Goal: Task Accomplishment & Management: Use online tool/utility

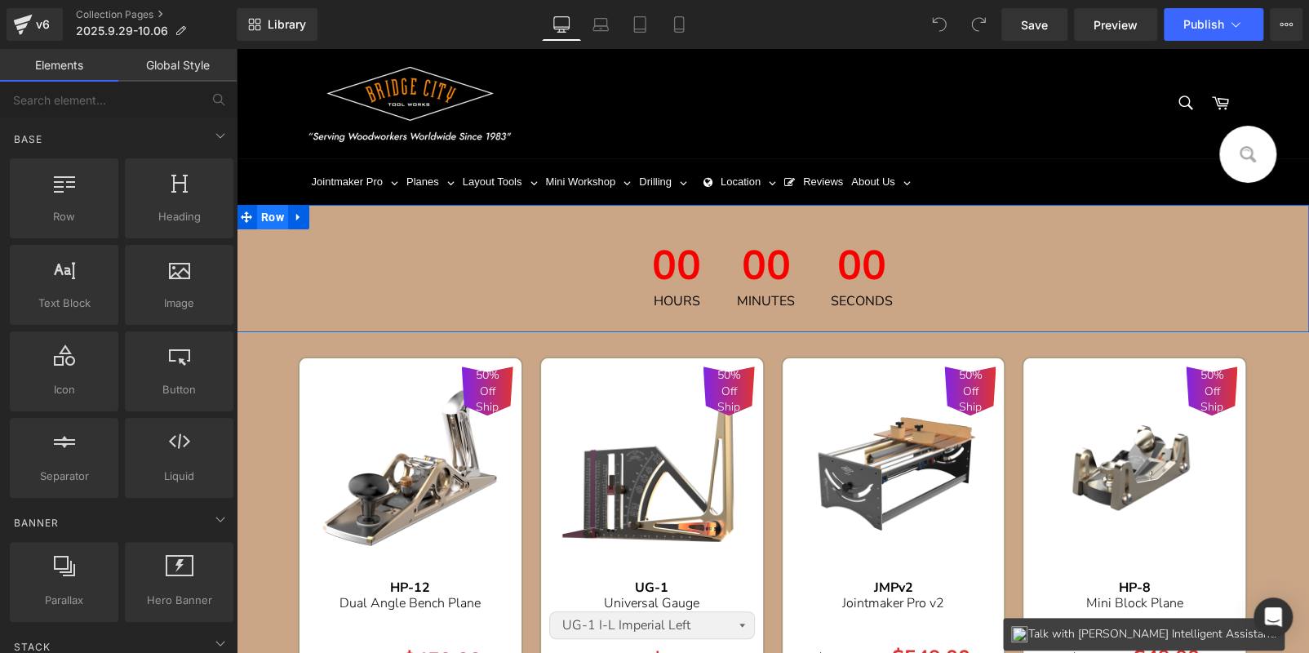
click at [279, 220] on span "Row" at bounding box center [272, 217] width 31 height 24
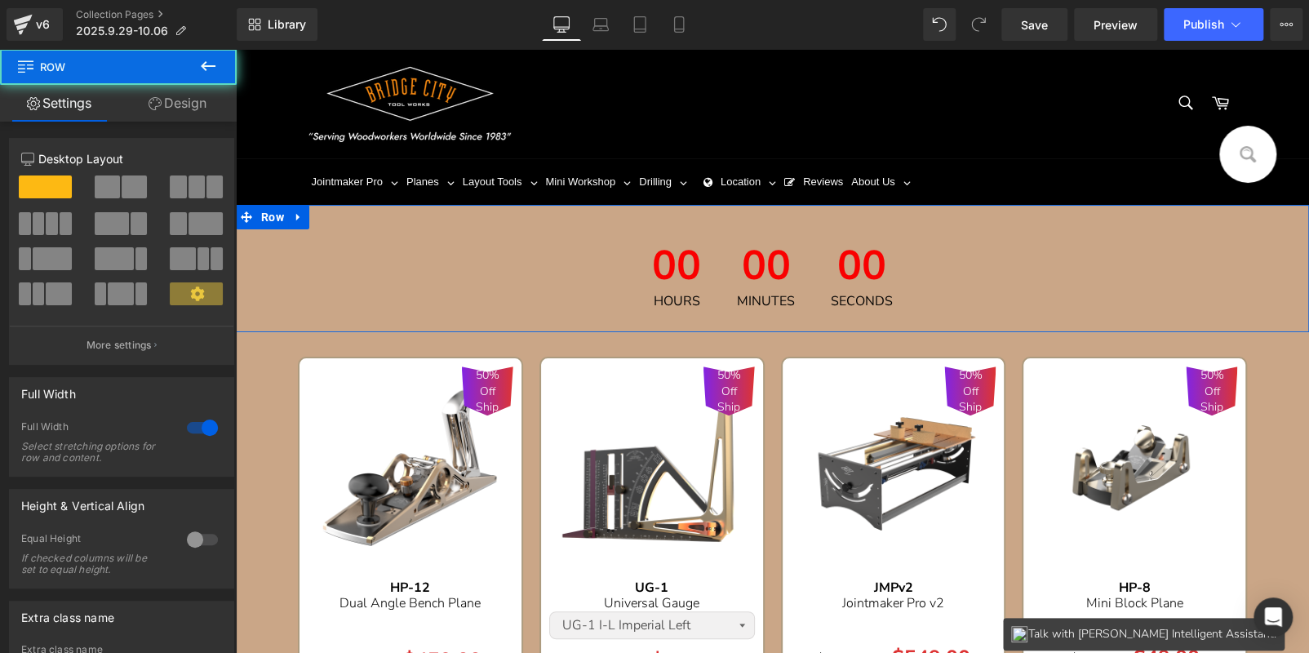
click at [193, 102] on link "Design" at bounding box center [177, 103] width 118 height 37
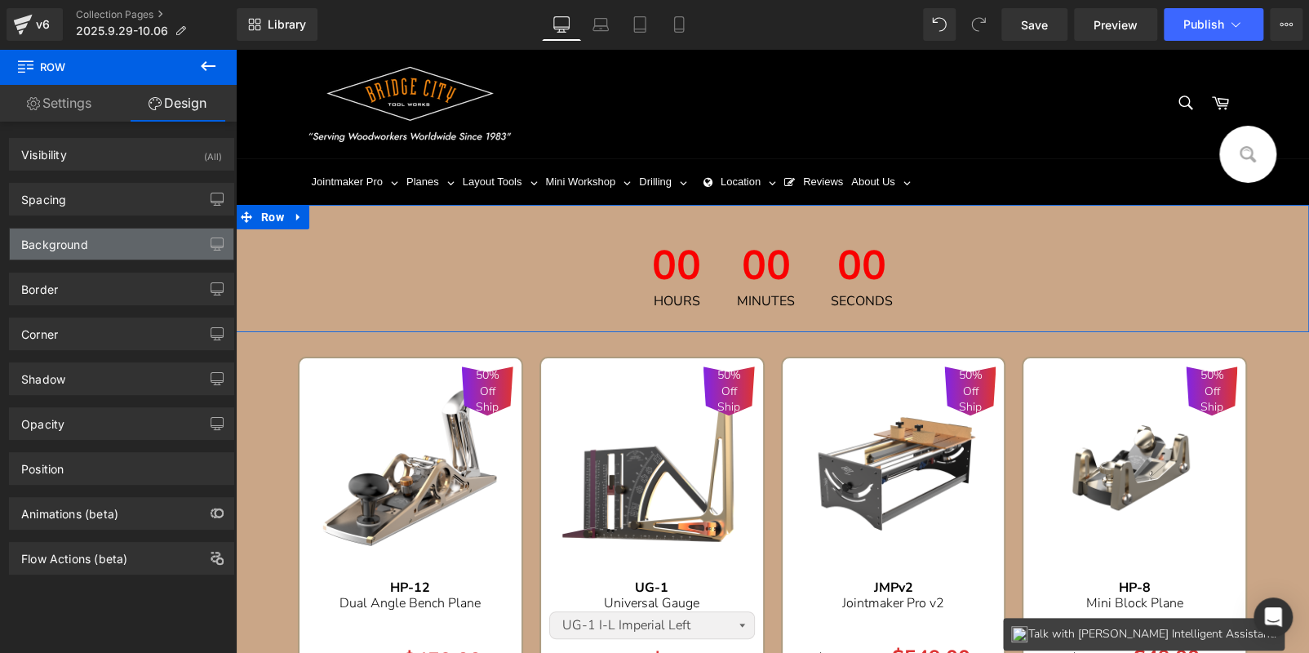
click at [125, 246] on div "Background" at bounding box center [122, 244] width 224 height 31
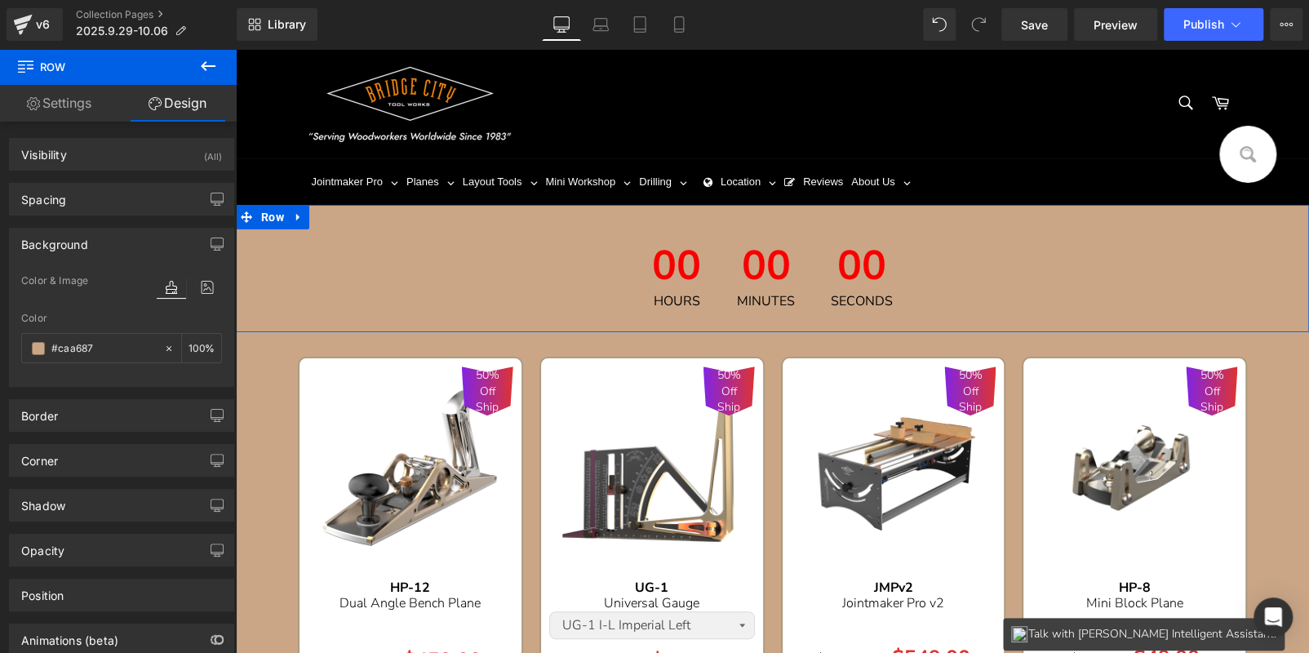
type input "#caa687"
type input "100"
click at [115, 357] on div "#caa687" at bounding box center [92, 348] width 141 height 29
click at [115, 349] on input "#caa687" at bounding box center [103, 349] width 104 height 18
paste input "CAA7"
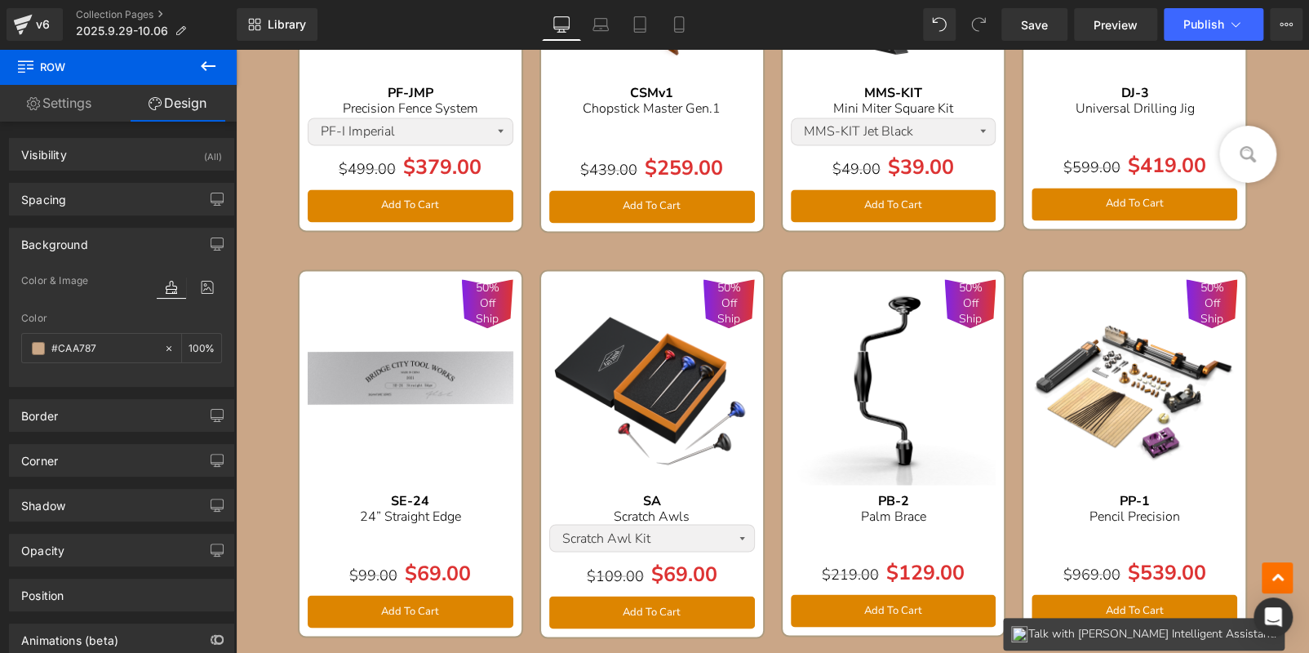
scroll to position [1112, 0]
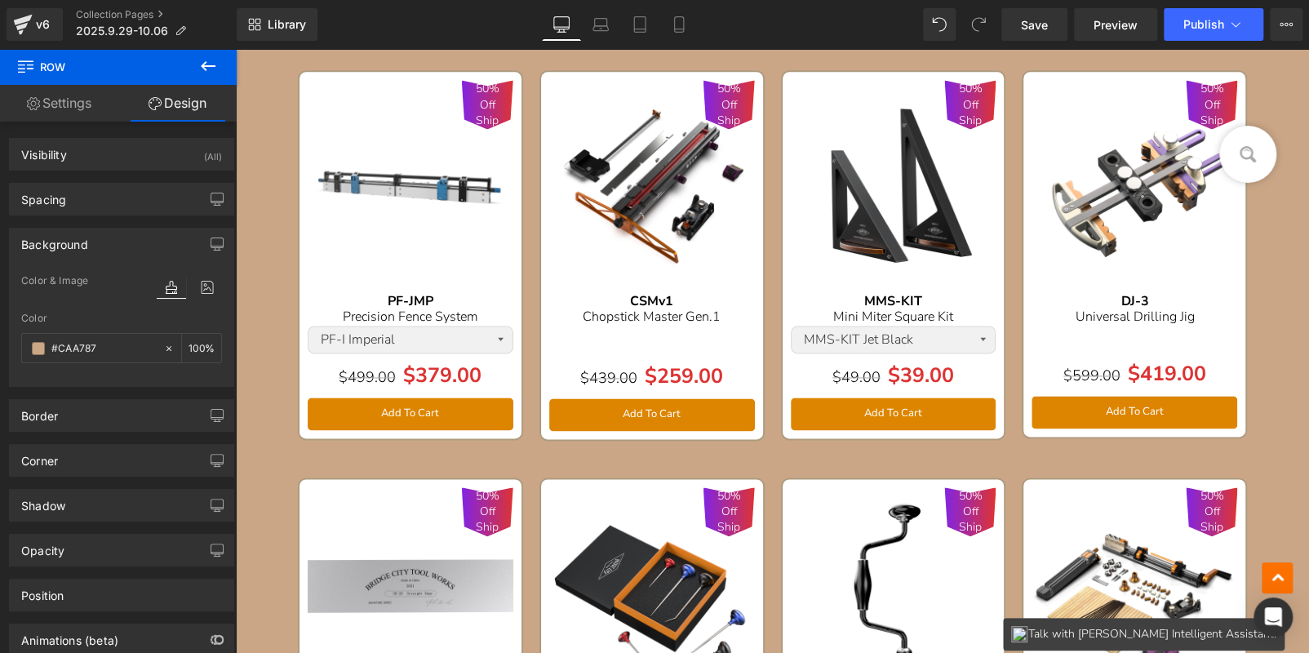
type input "#caa787"
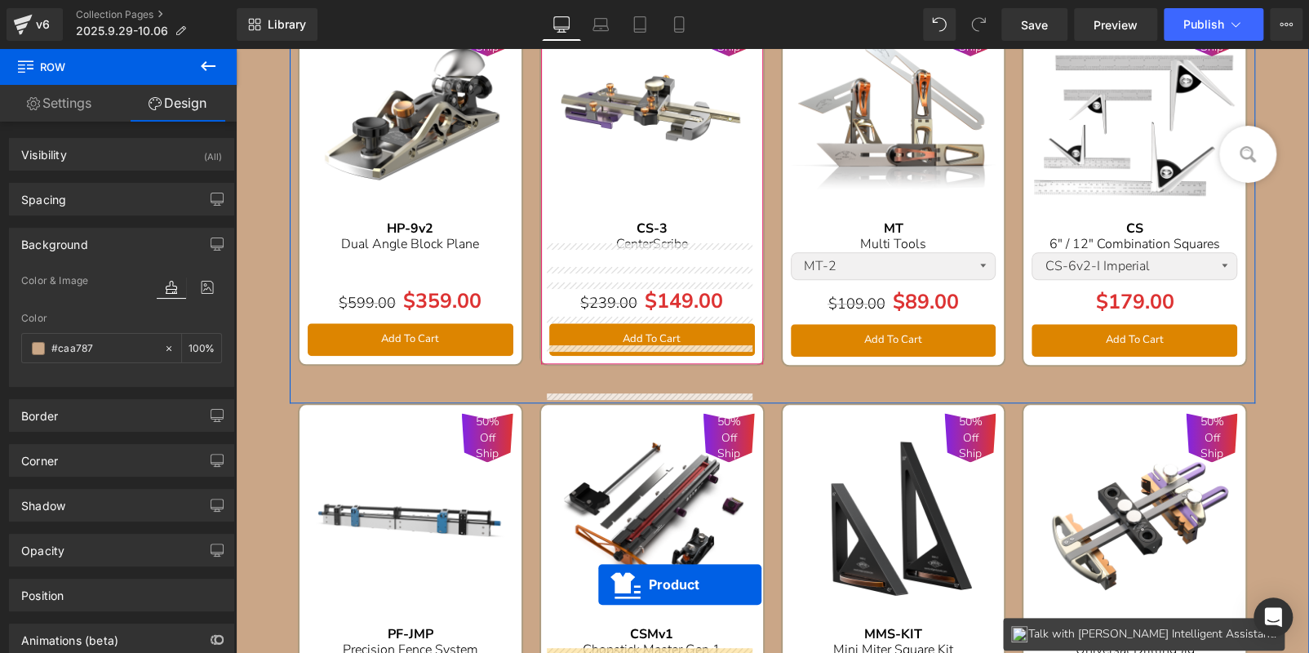
scroll to position [794, 0]
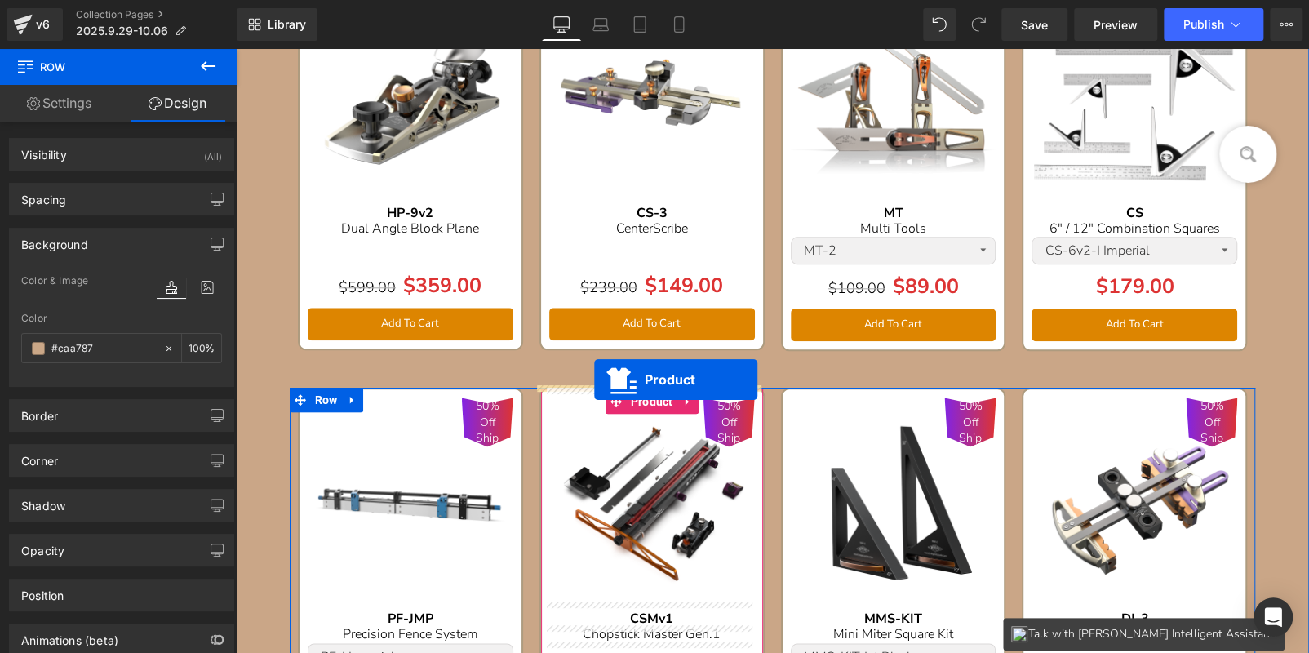
drag, startPoint x: 382, startPoint y: 156, endPoint x: 594, endPoint y: 377, distance: 306.6
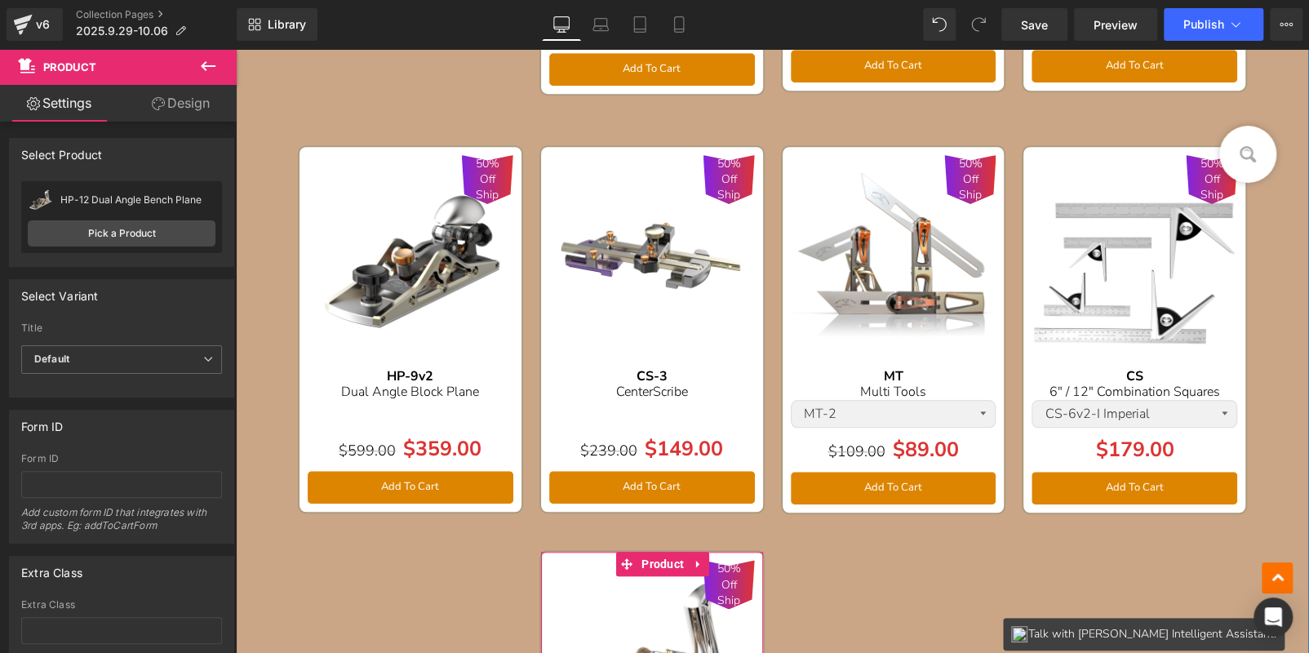
scroll to position [1203, 0]
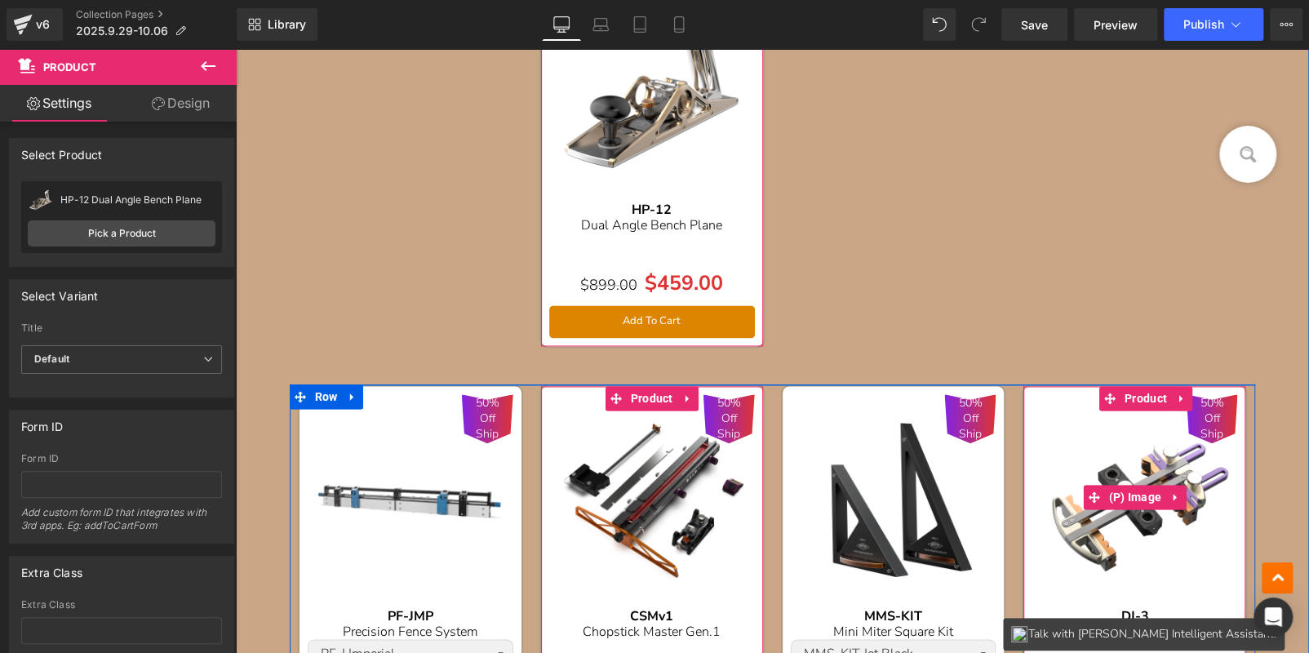
click at [1118, 419] on img at bounding box center [1135, 497] width 206 height 206
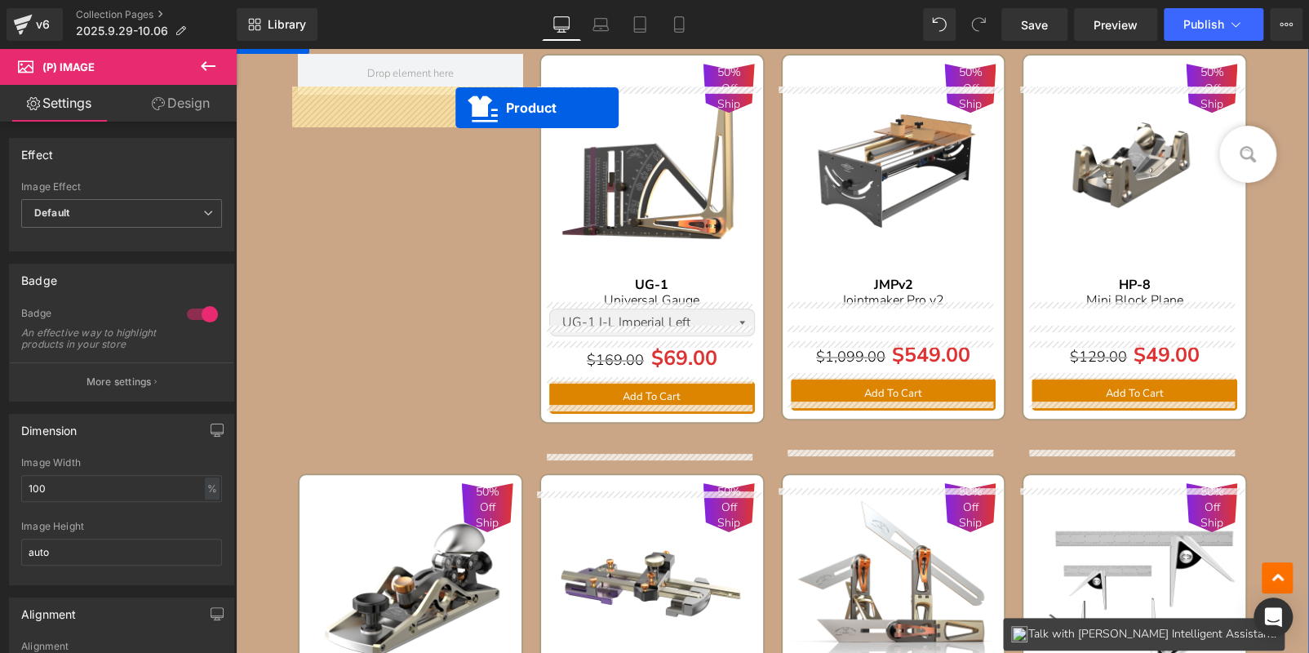
scroll to position [205, 0]
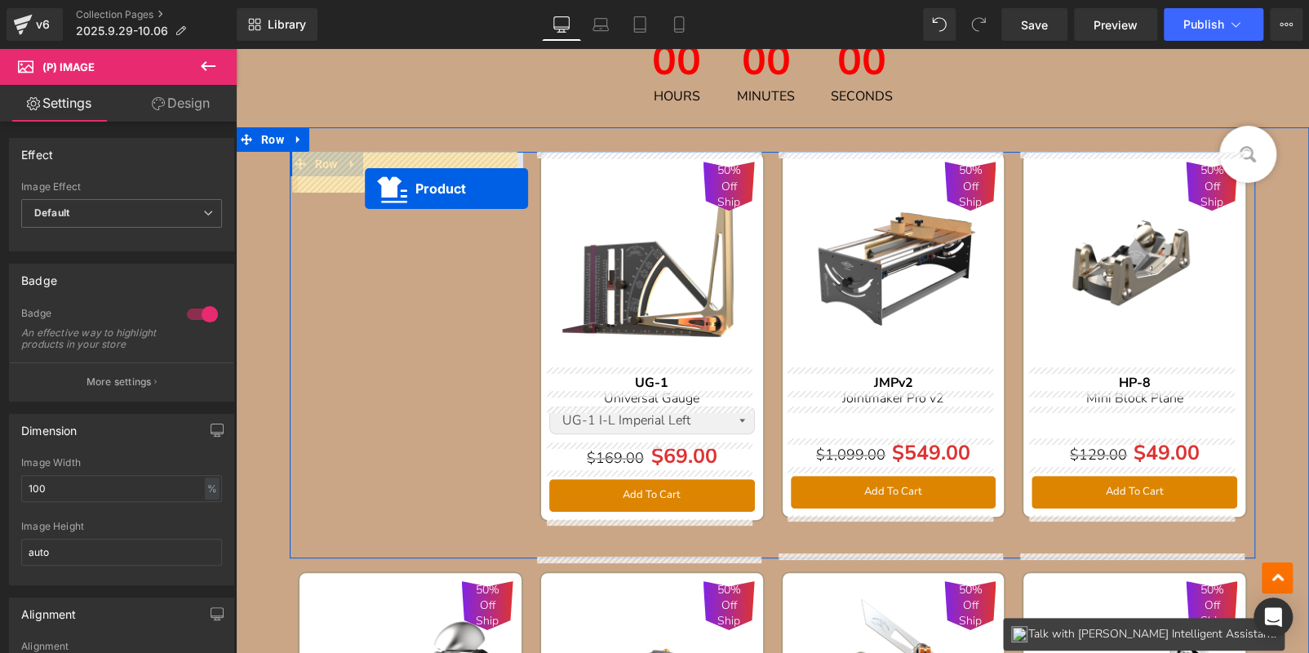
drag, startPoint x: 1102, startPoint y: 395, endPoint x: 365, endPoint y: 188, distance: 765.8
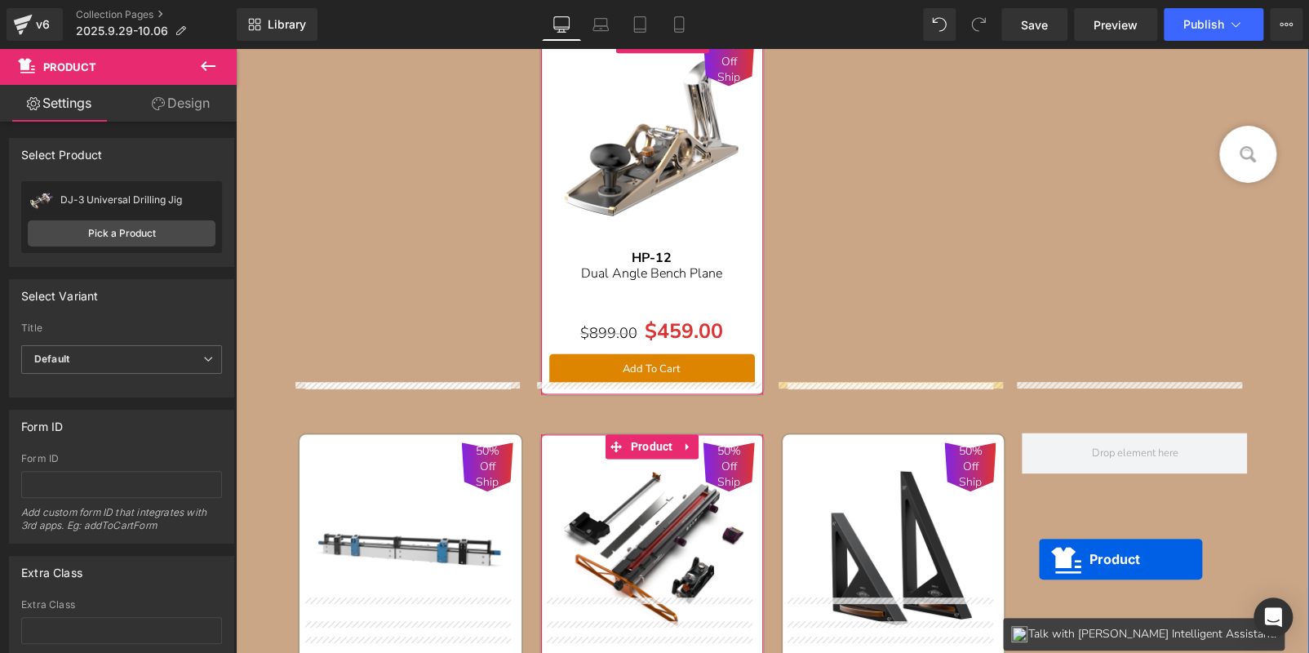
scroll to position [1202, 0]
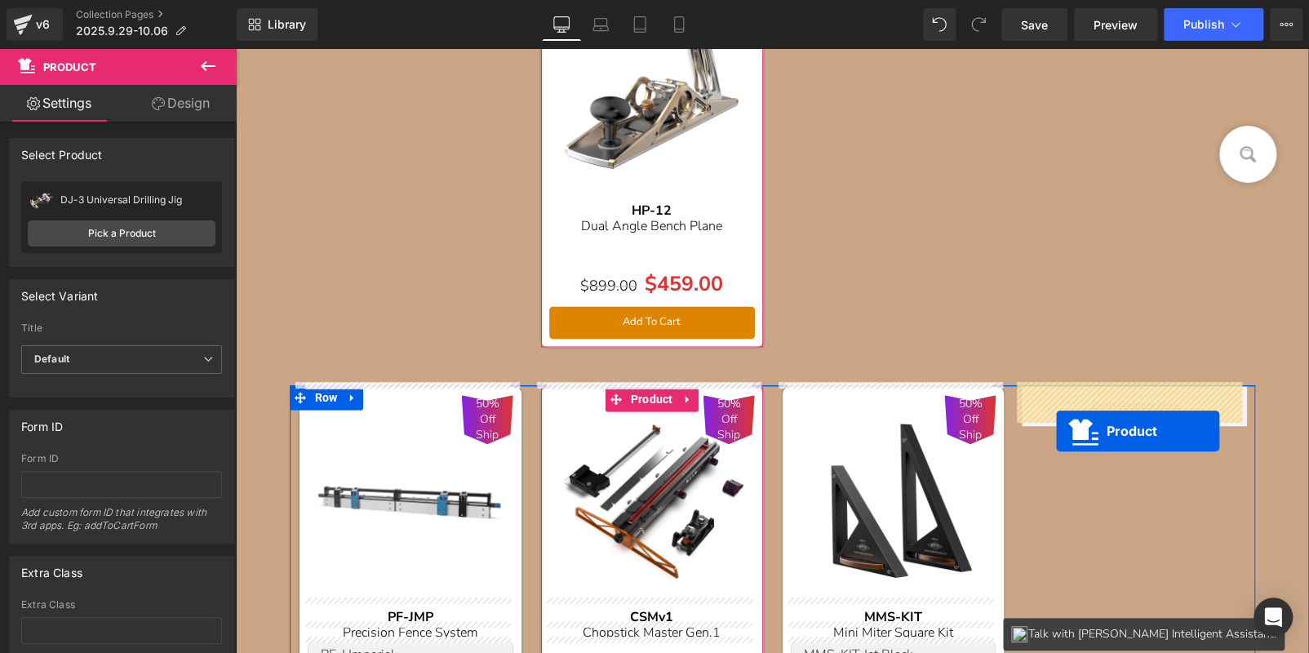
drag, startPoint x: 1099, startPoint y: 347, endPoint x: 1056, endPoint y: 431, distance: 94.2
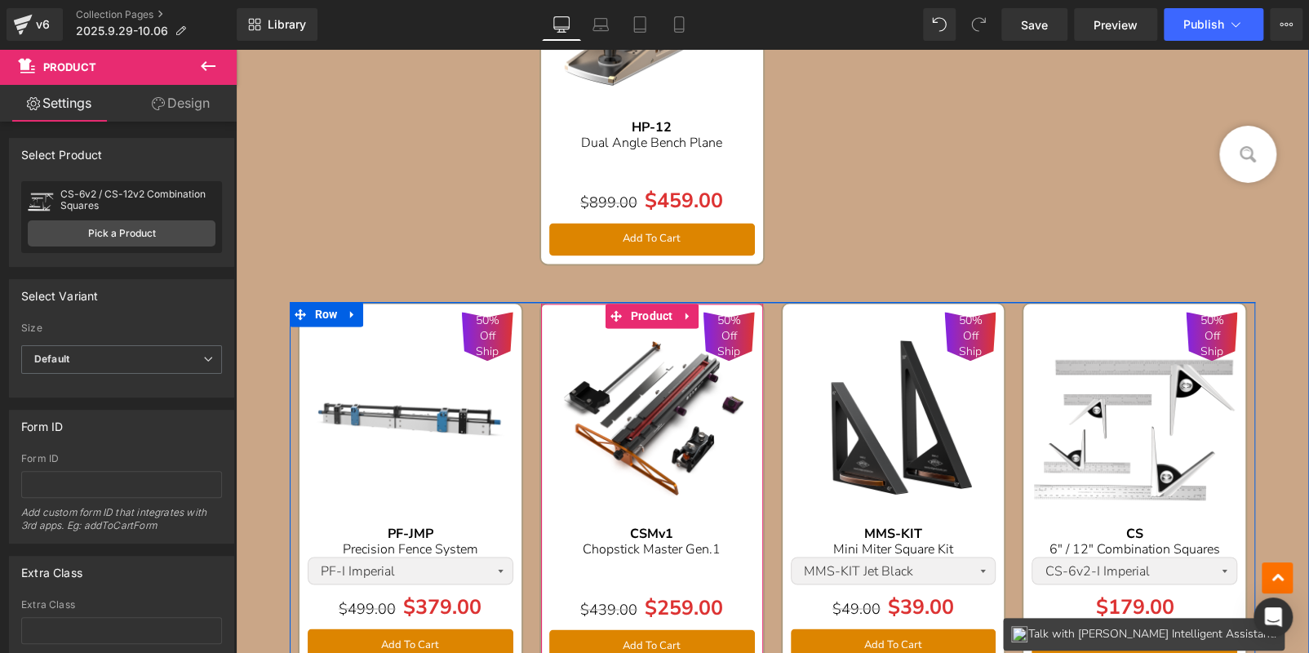
scroll to position [1283, 0]
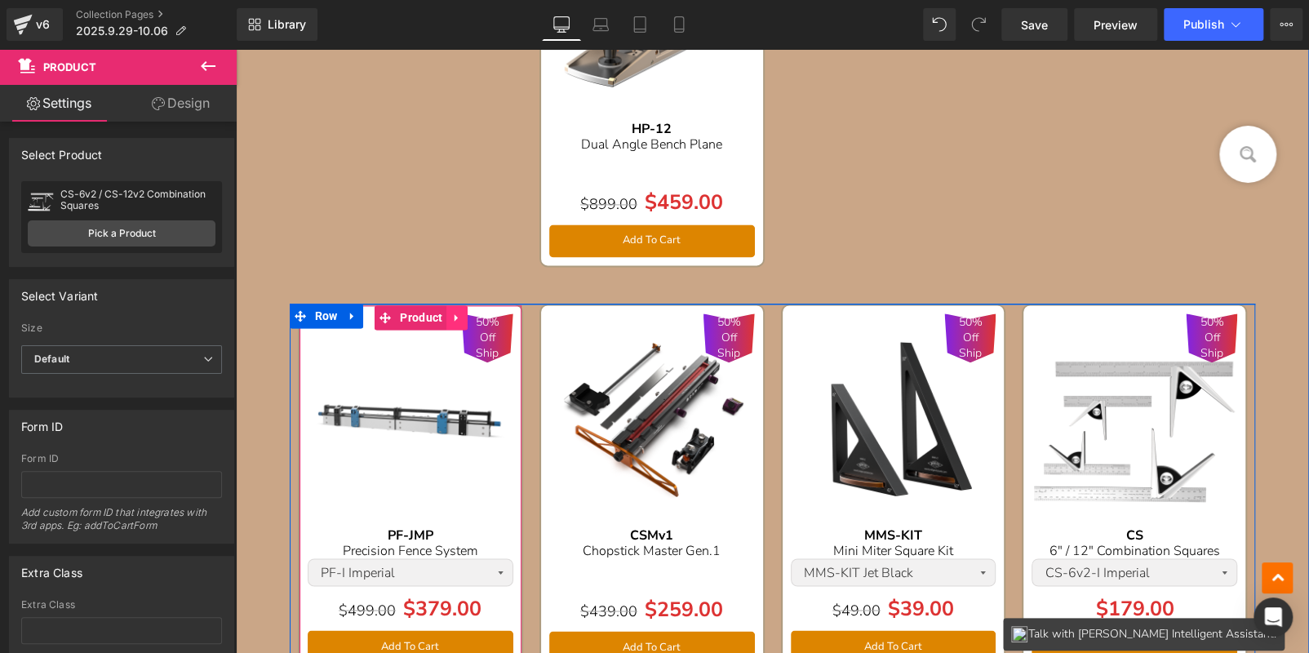
click at [459, 317] on link at bounding box center [457, 317] width 21 height 24
click at [464, 315] on icon at bounding box center [467, 317] width 11 height 11
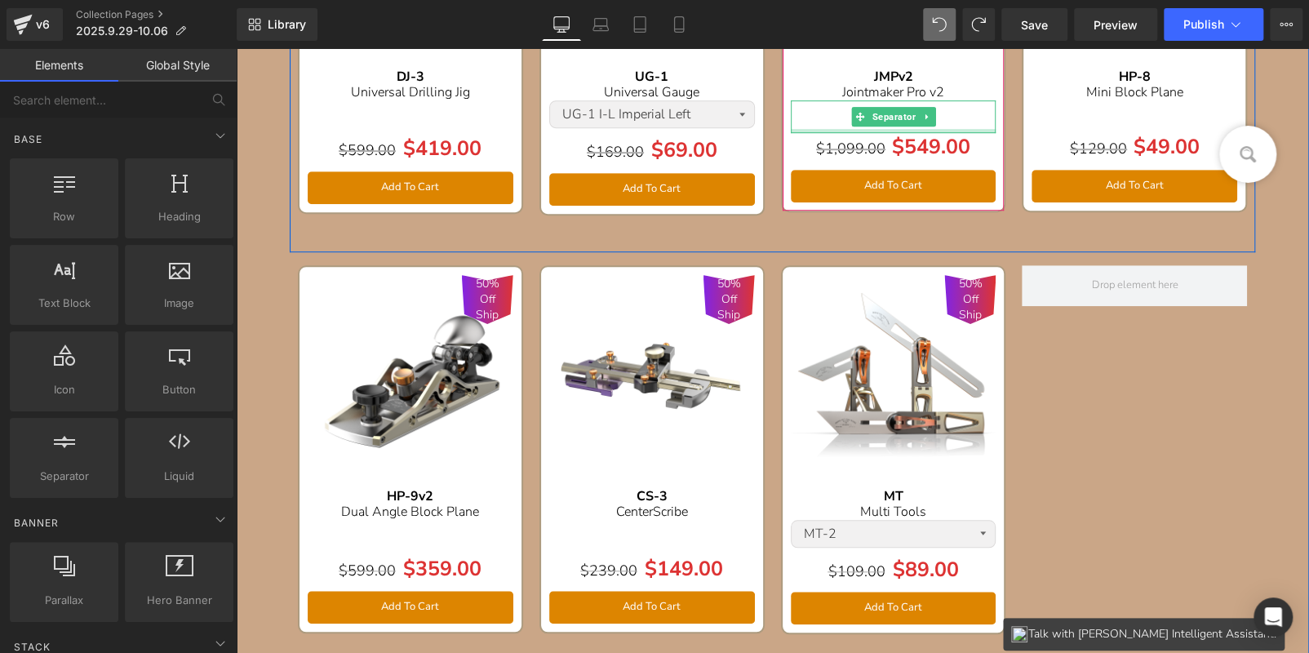
scroll to position [549, 0]
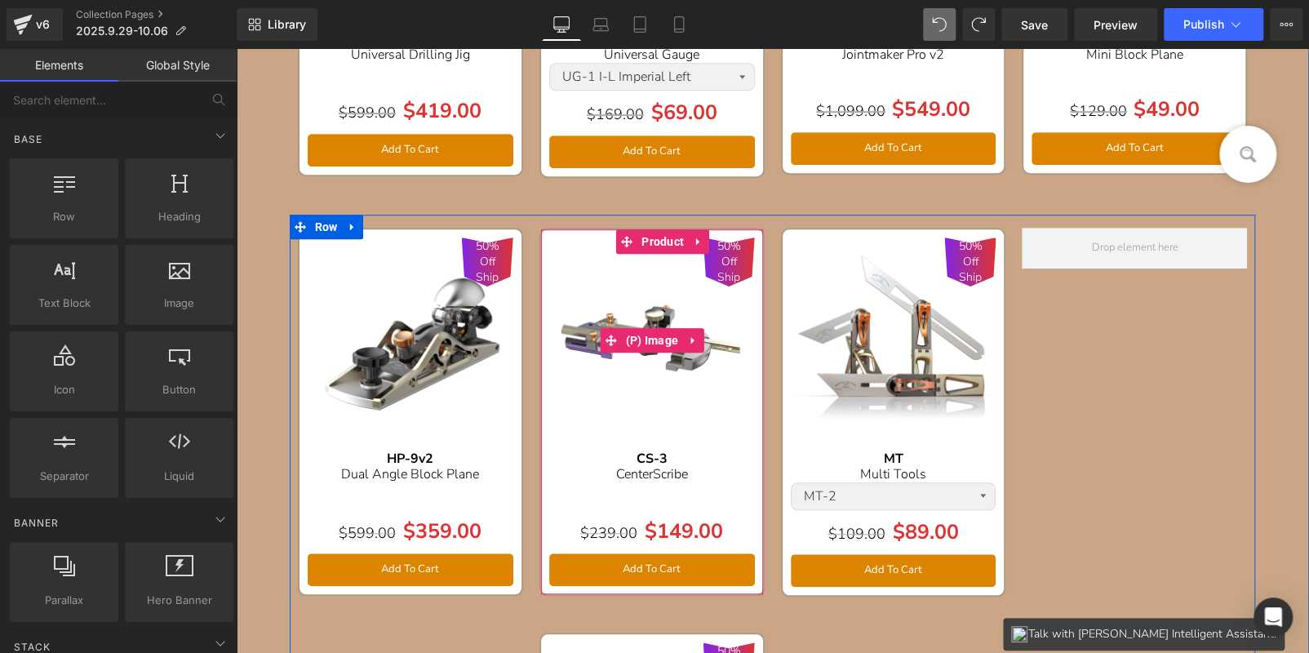
click at [712, 270] on span "50% Off Ship" at bounding box center [729, 261] width 35 height 47
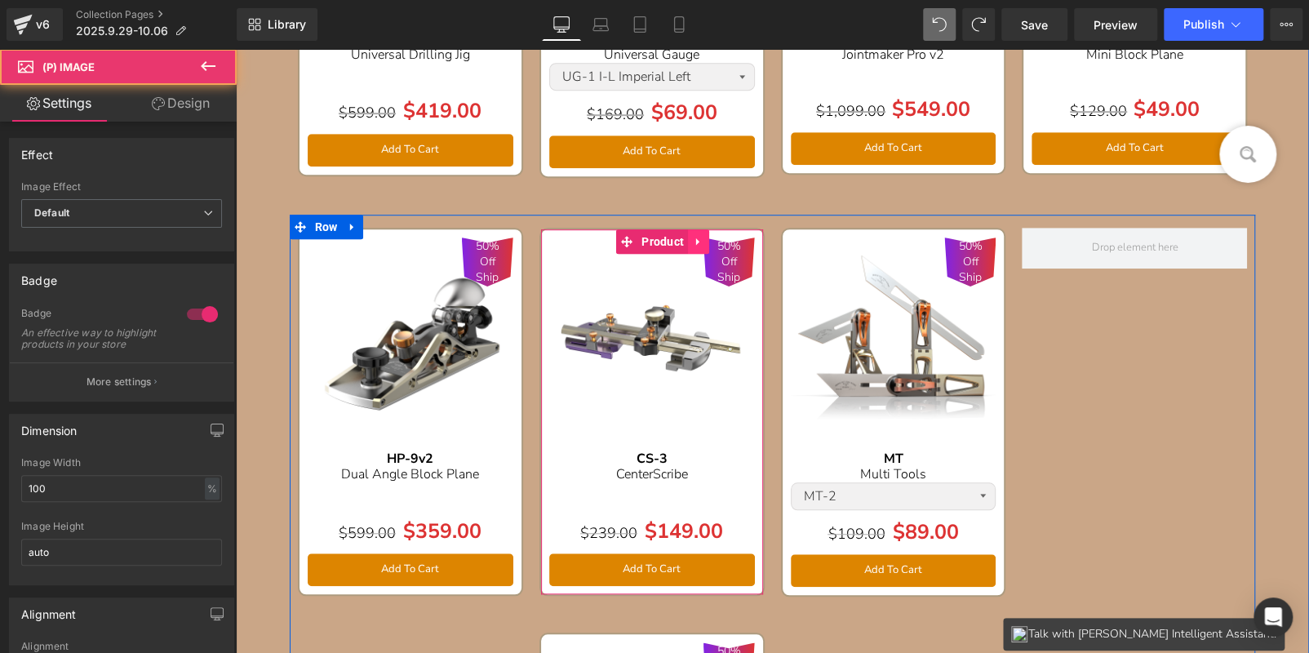
click at [696, 238] on icon at bounding box center [697, 241] width 3 height 7
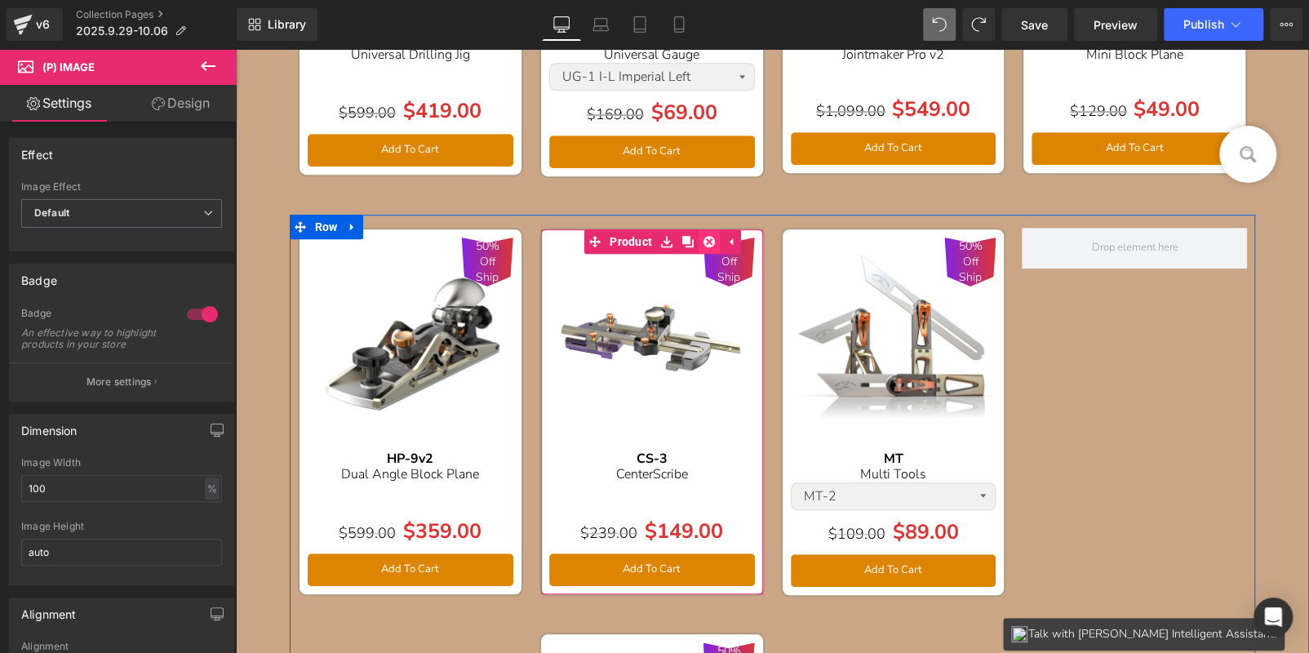
click at [704, 240] on icon at bounding box center [709, 241] width 11 height 11
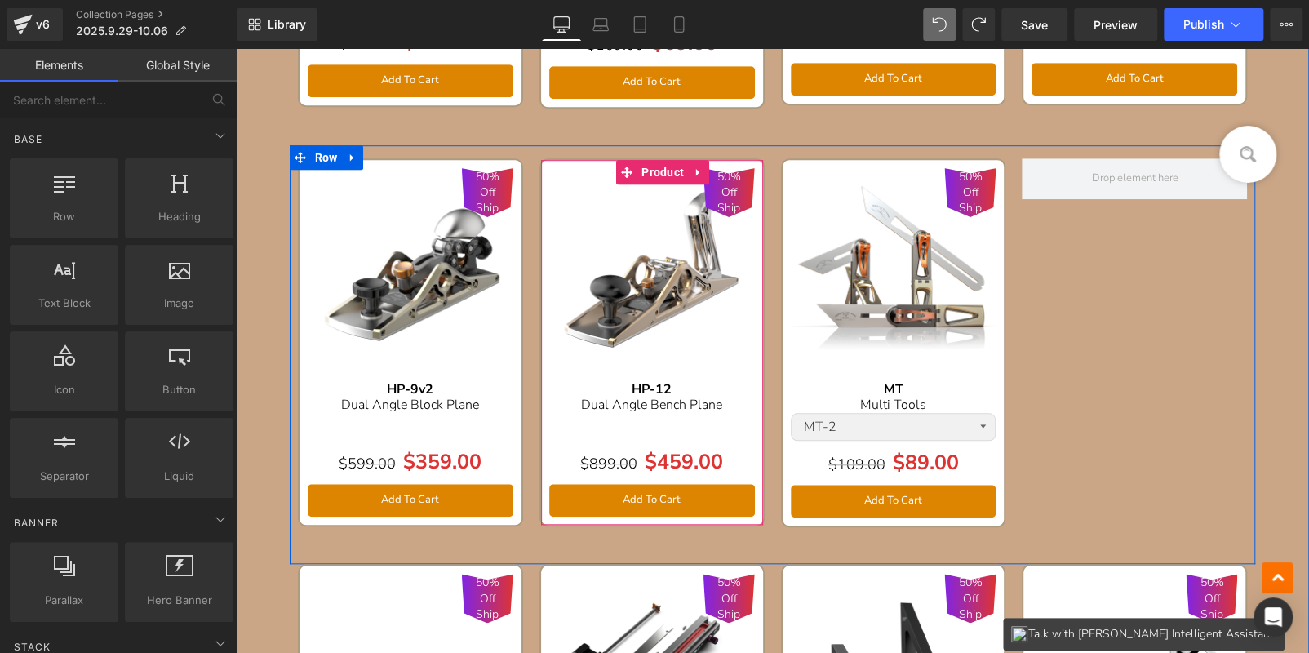
scroll to position [712, 0]
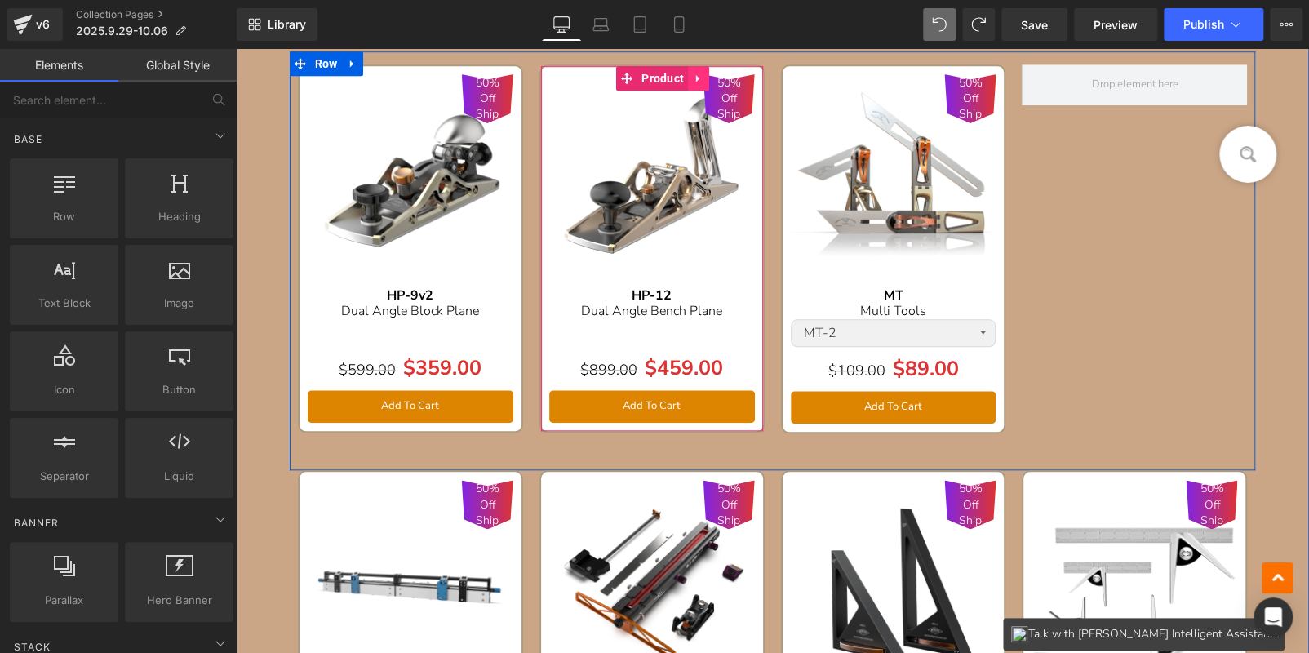
click at [693, 81] on icon at bounding box center [698, 78] width 11 height 12
click at [683, 80] on icon at bounding box center [688, 78] width 11 height 12
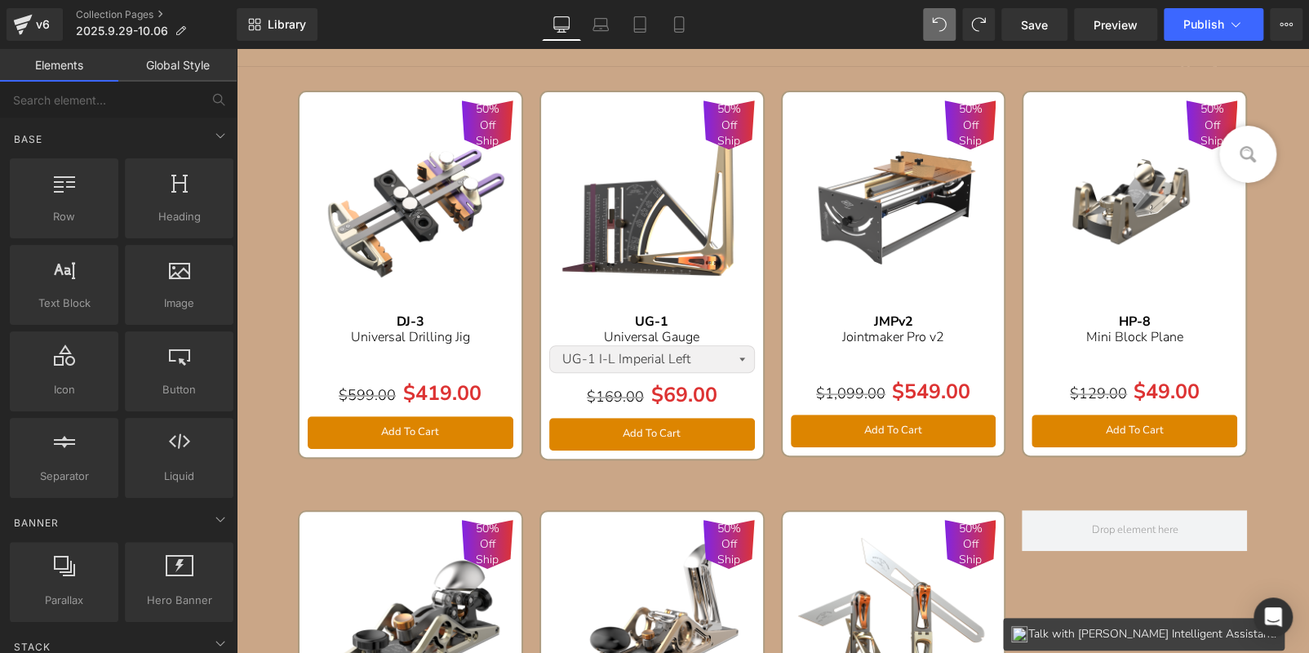
scroll to position [326, 0]
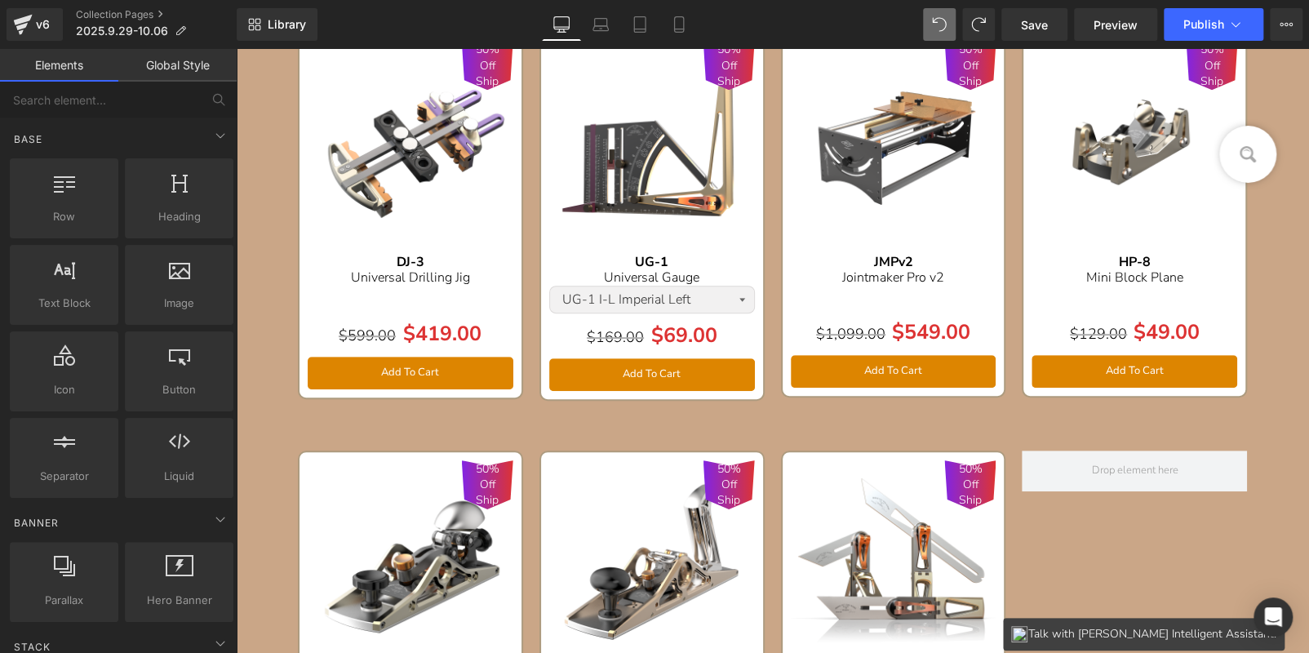
click at [653, 99] on img at bounding box center [652, 144] width 206 height 206
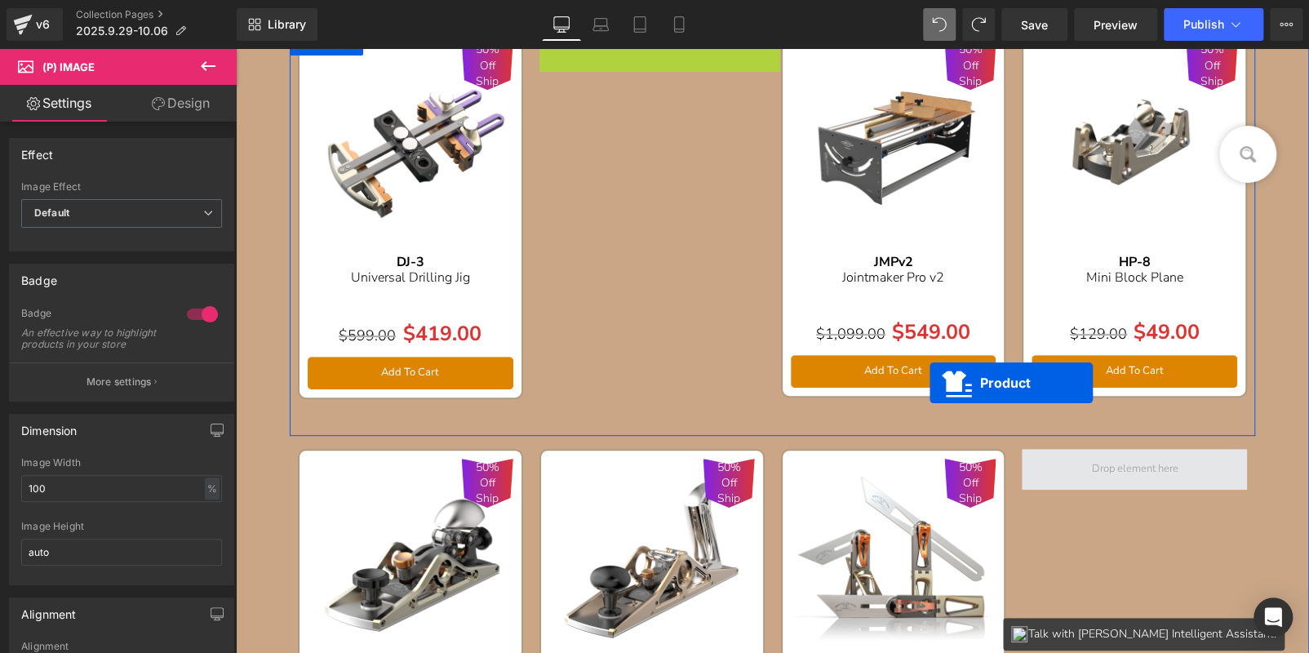
scroll to position [309, 0]
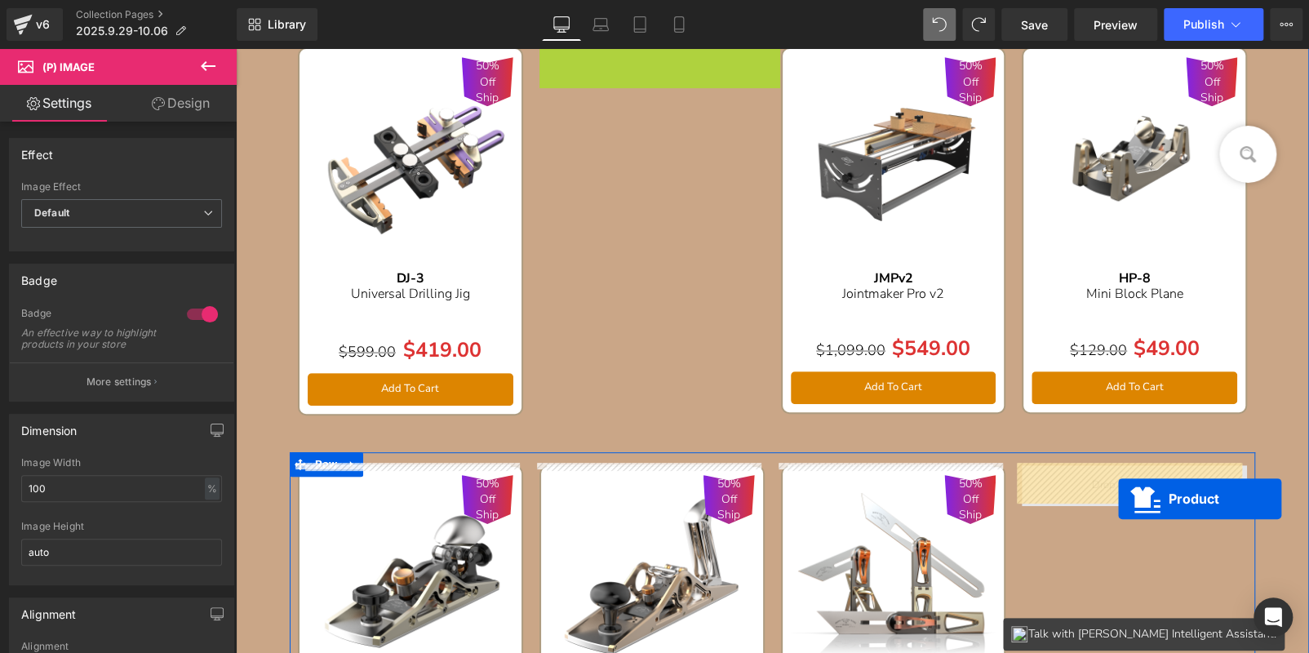
drag, startPoint x: 616, startPoint y: 52, endPoint x: 1118, endPoint y: 499, distance: 671.9
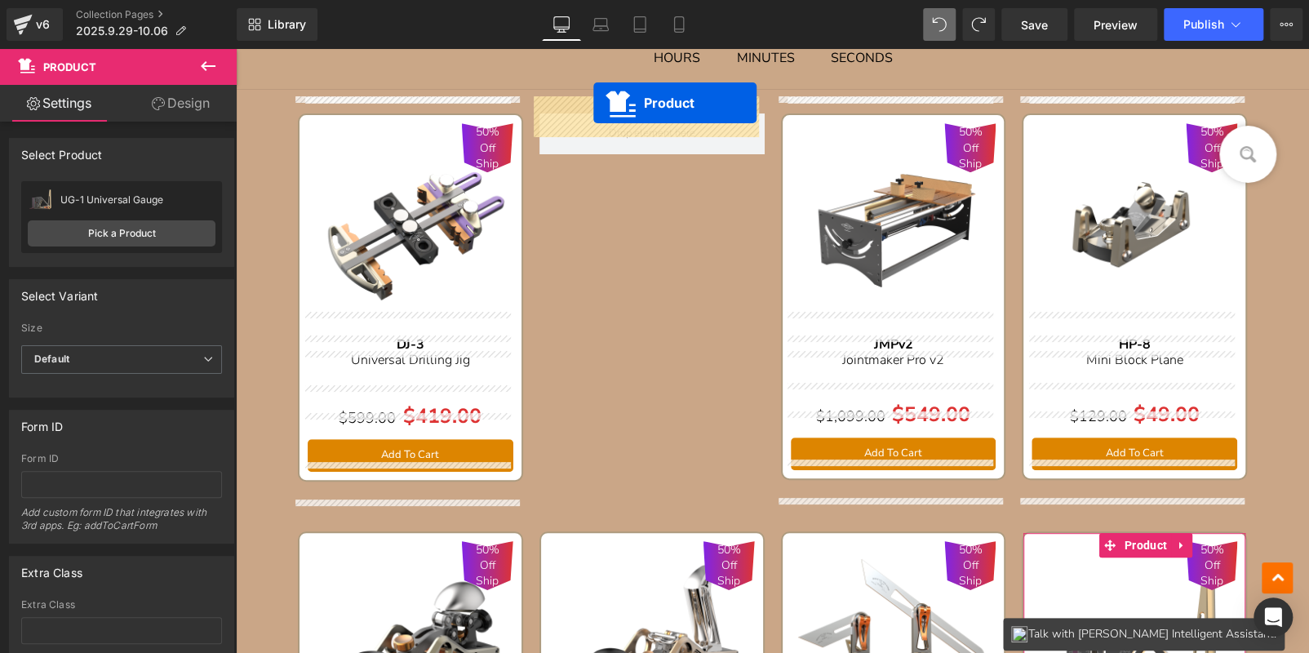
scroll to position [145, 0]
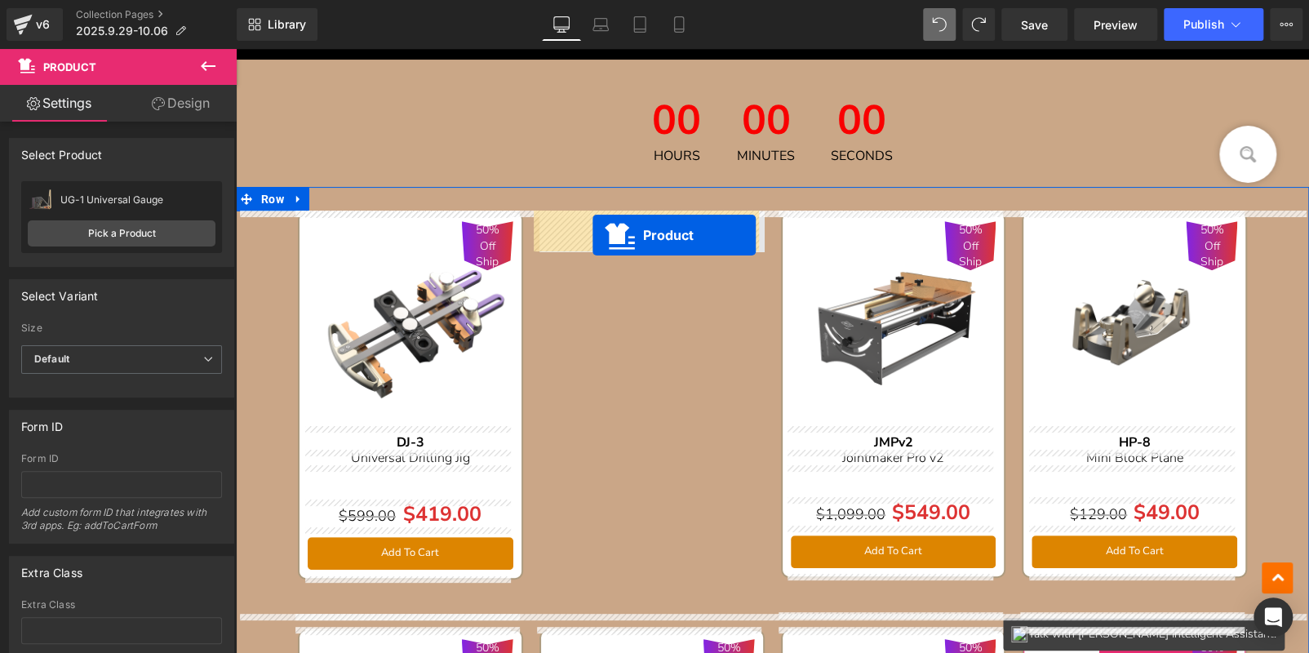
drag, startPoint x: 614, startPoint y: 547, endPoint x: 593, endPoint y: 235, distance: 312.6
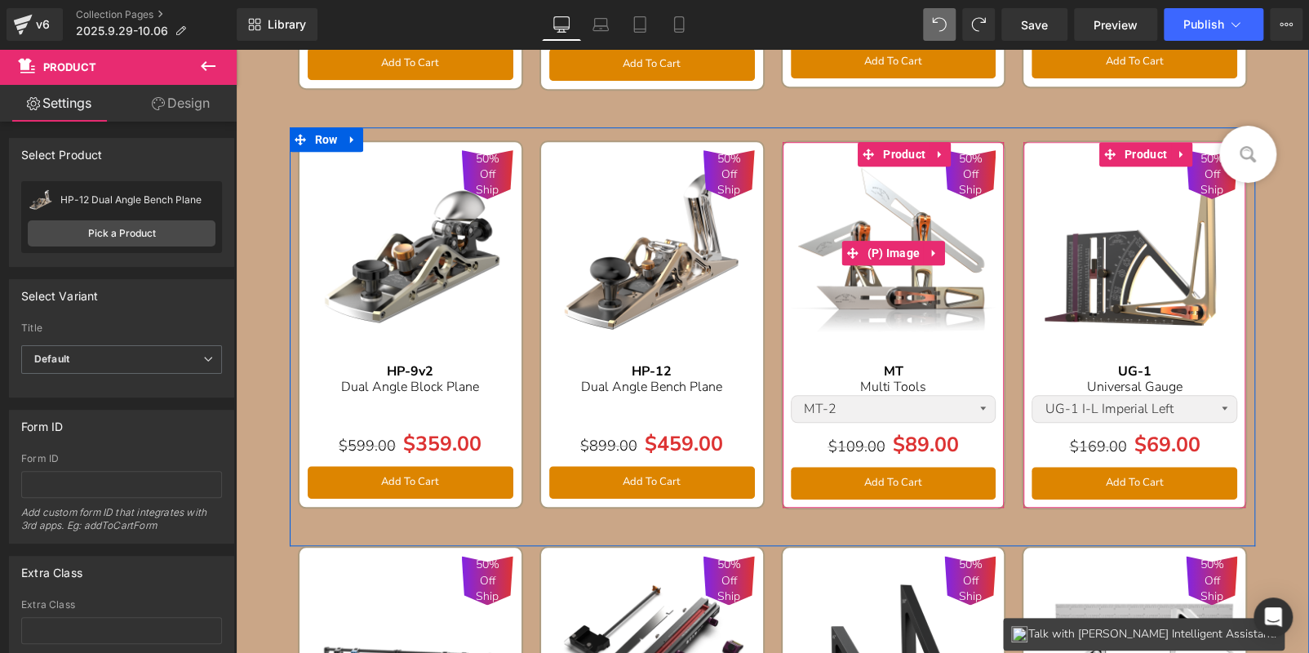
scroll to position [227, 0]
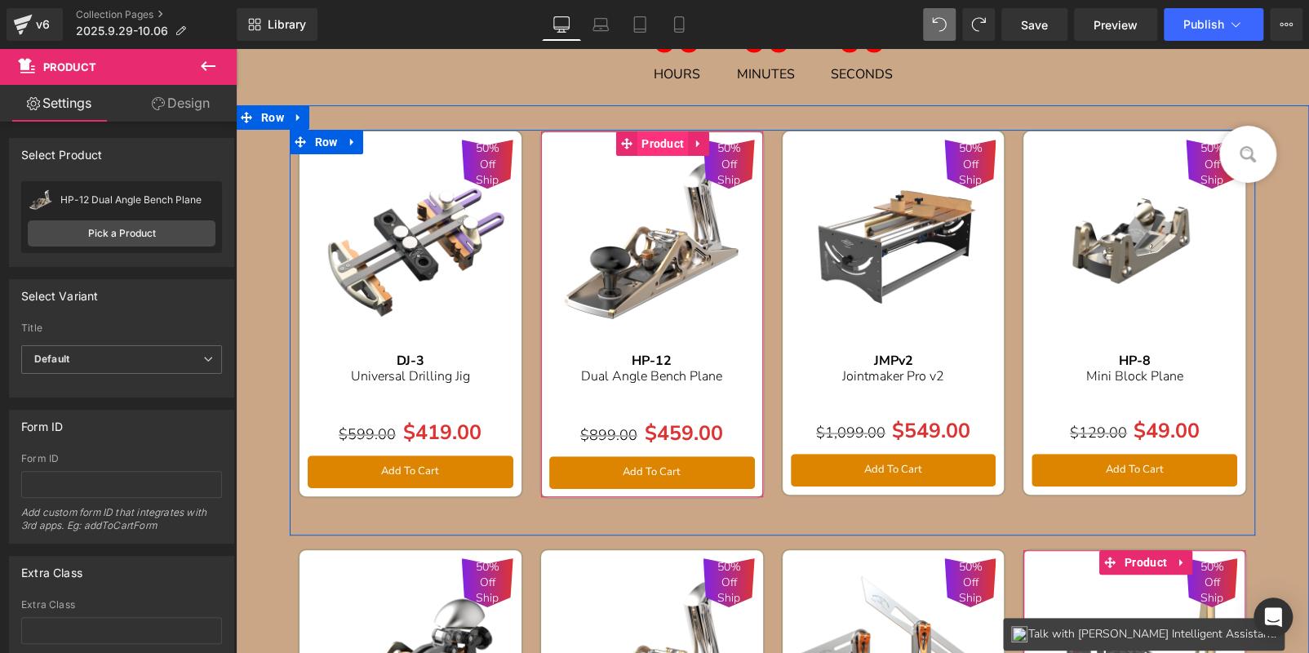
click at [653, 140] on span "Product" at bounding box center [663, 143] width 51 height 24
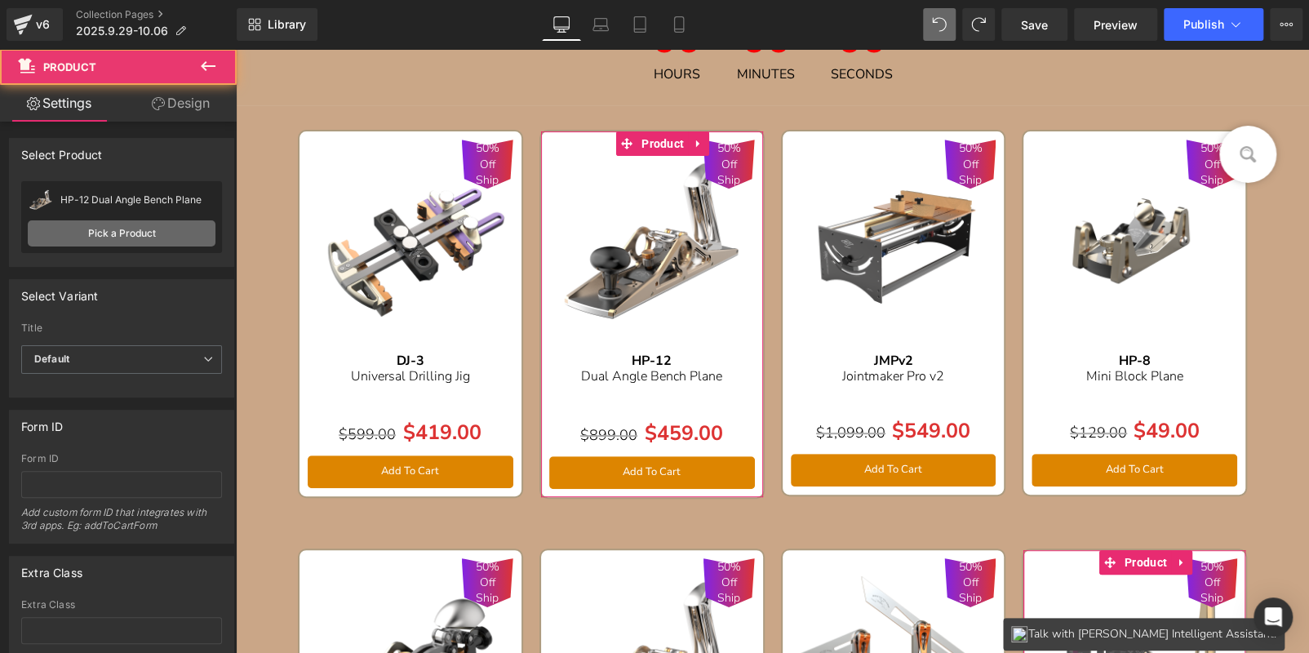
click at [130, 233] on link "Pick a Product" at bounding box center [122, 233] width 188 height 26
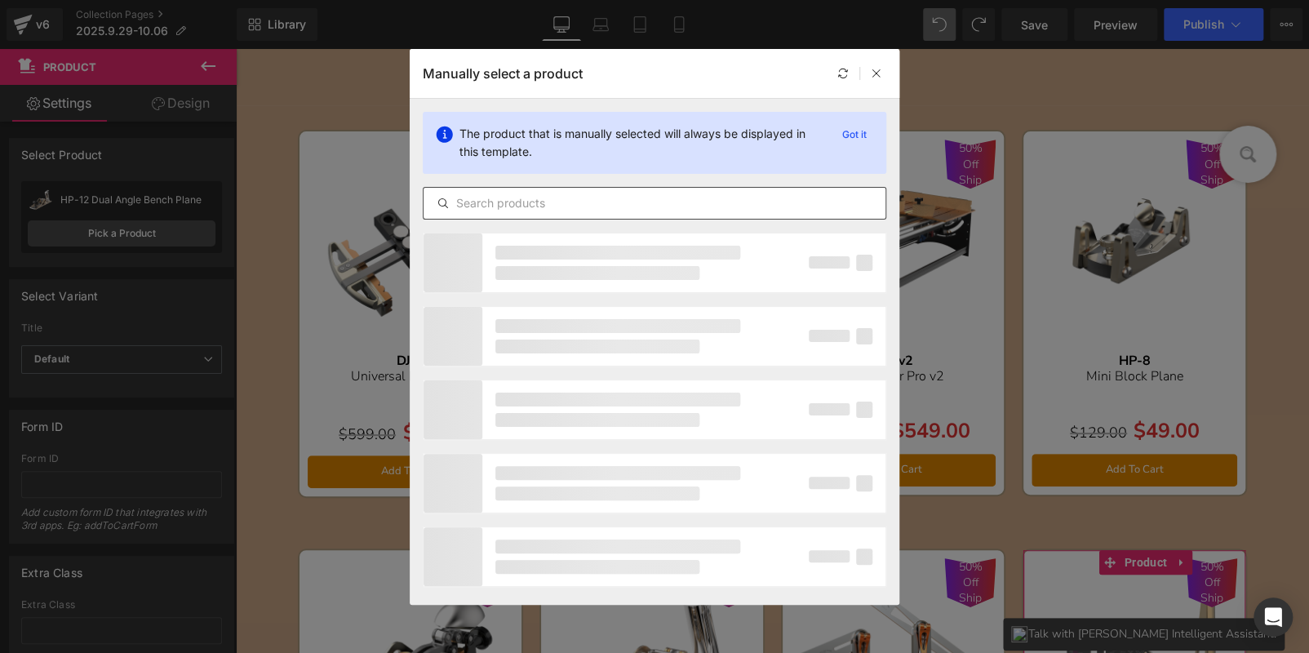
click at [642, 202] on input "text" at bounding box center [655, 203] width 462 height 20
paste input "HP-10"
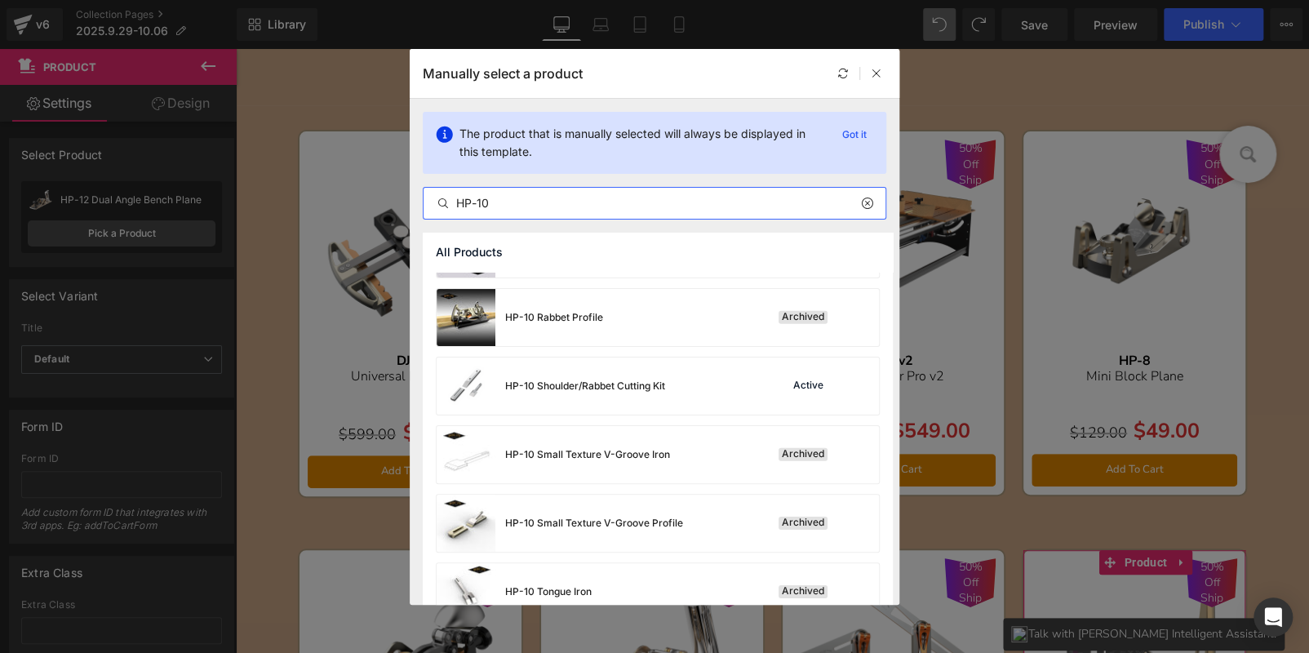
scroll to position [2961, 0]
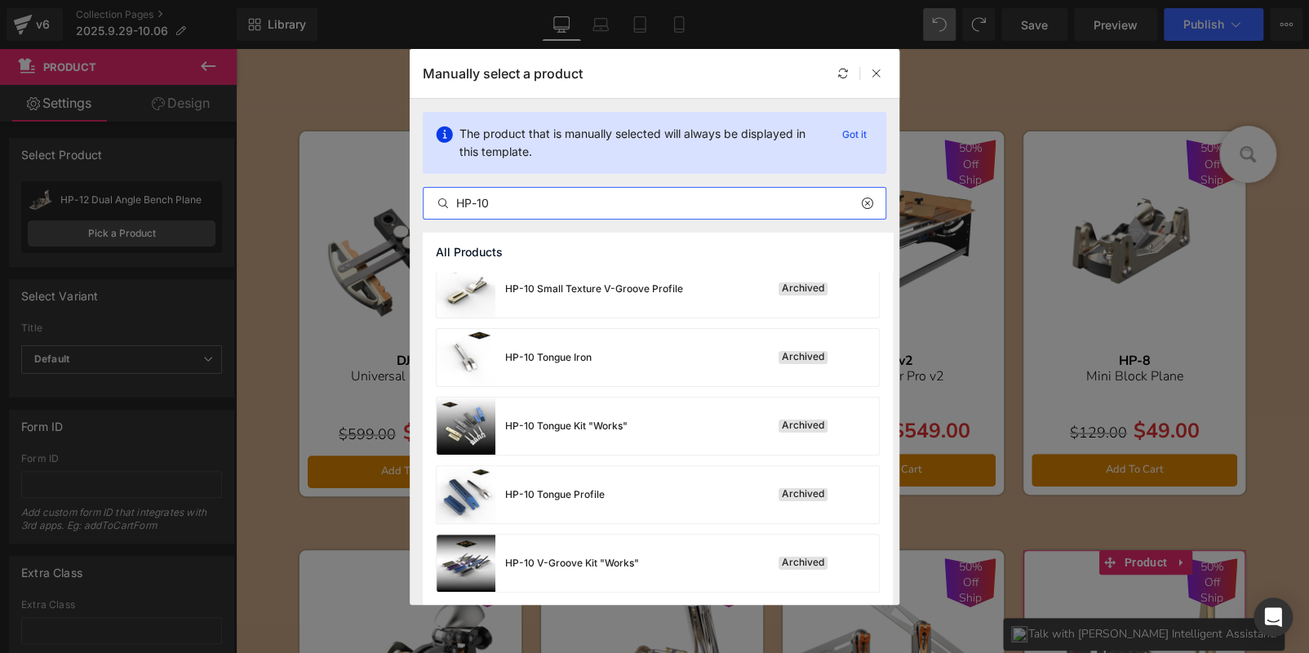
drag, startPoint x: 551, startPoint y: 202, endPoint x: 392, endPoint y: 193, distance: 159.4
click at [397, 198] on div "Manually select a product The product that is manually selected will always be …" at bounding box center [654, 326] width 1309 height 653
paste input "Foxtail Convertible Plane"
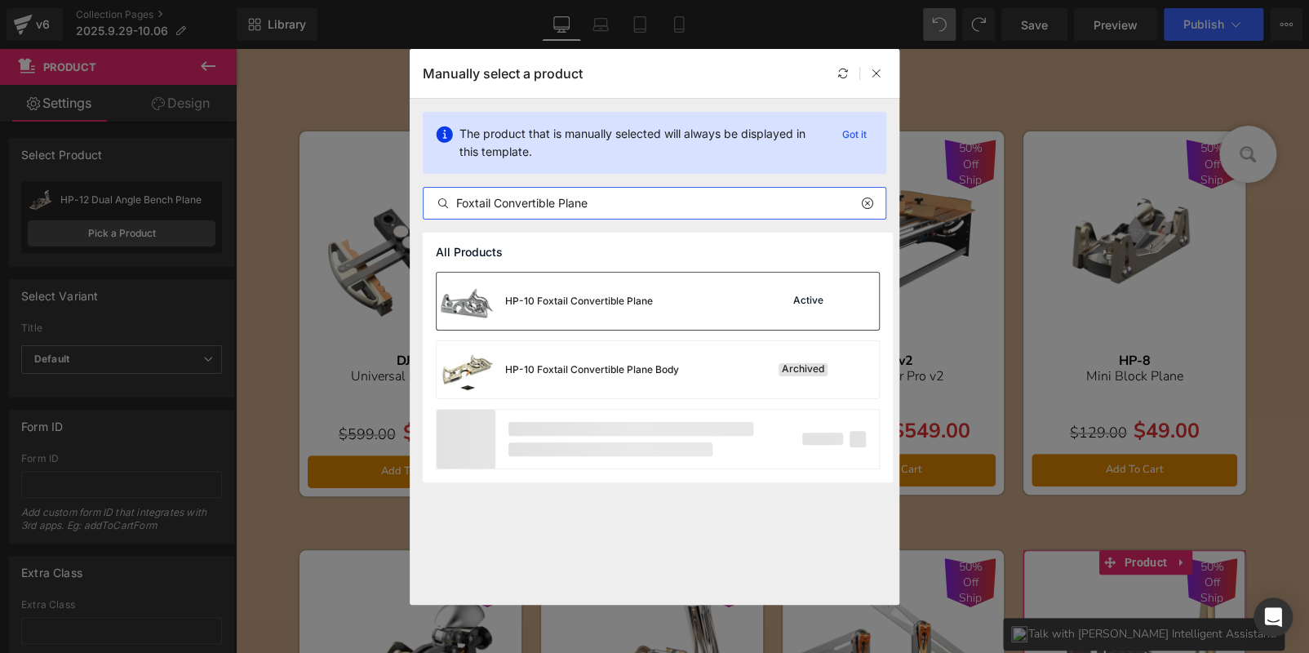
type input "Foxtail Convertible Plane"
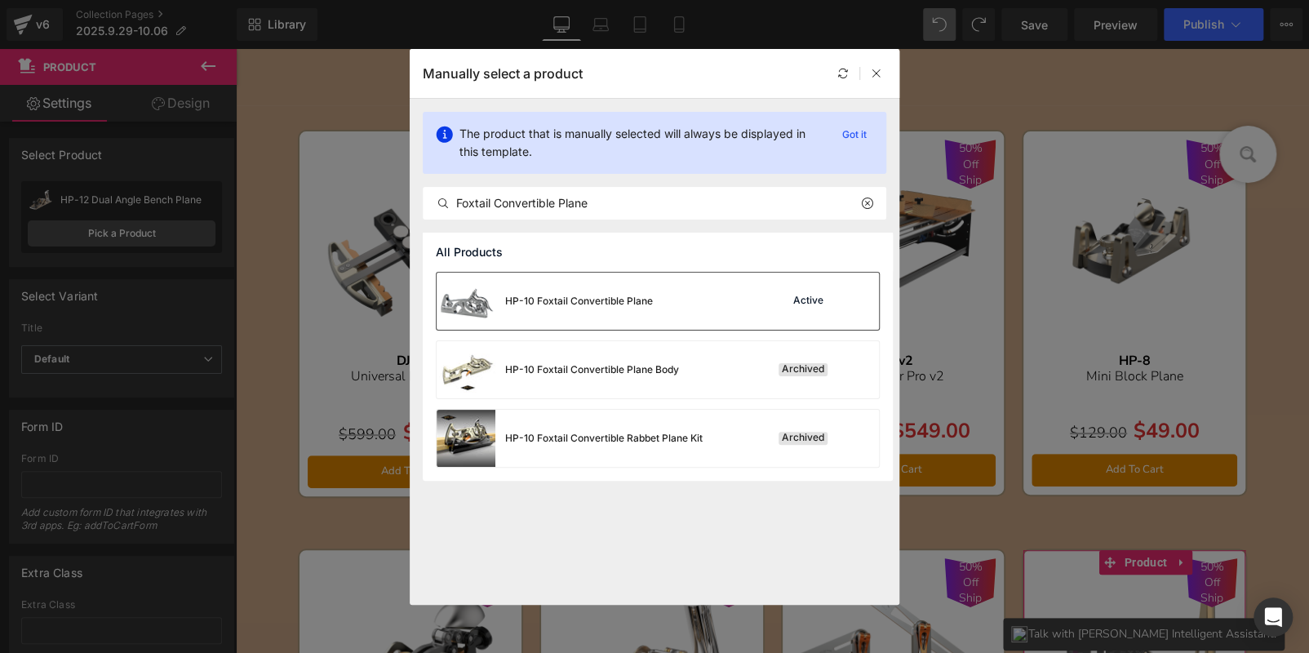
click at [602, 283] on div "HP-10 Foxtail Convertible Plane" at bounding box center [545, 301] width 216 height 57
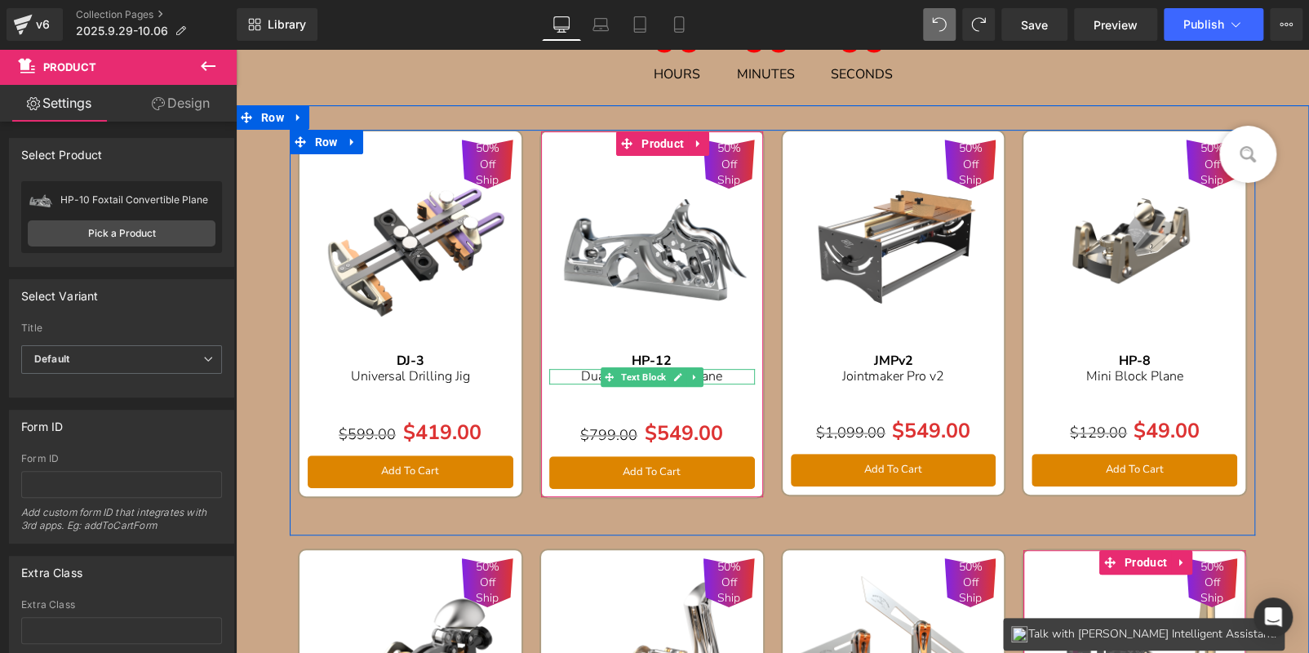
click at [729, 375] on p "Dual Angle Bench Plane" at bounding box center [652, 377] width 206 height 16
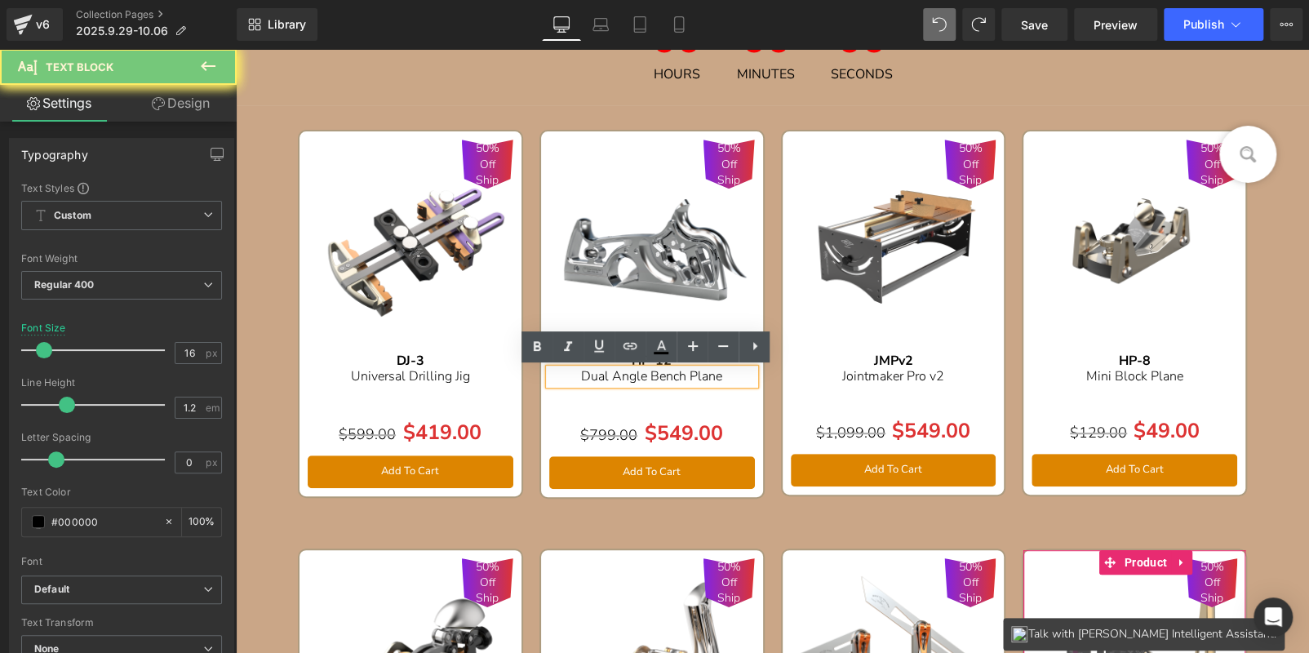
paste div
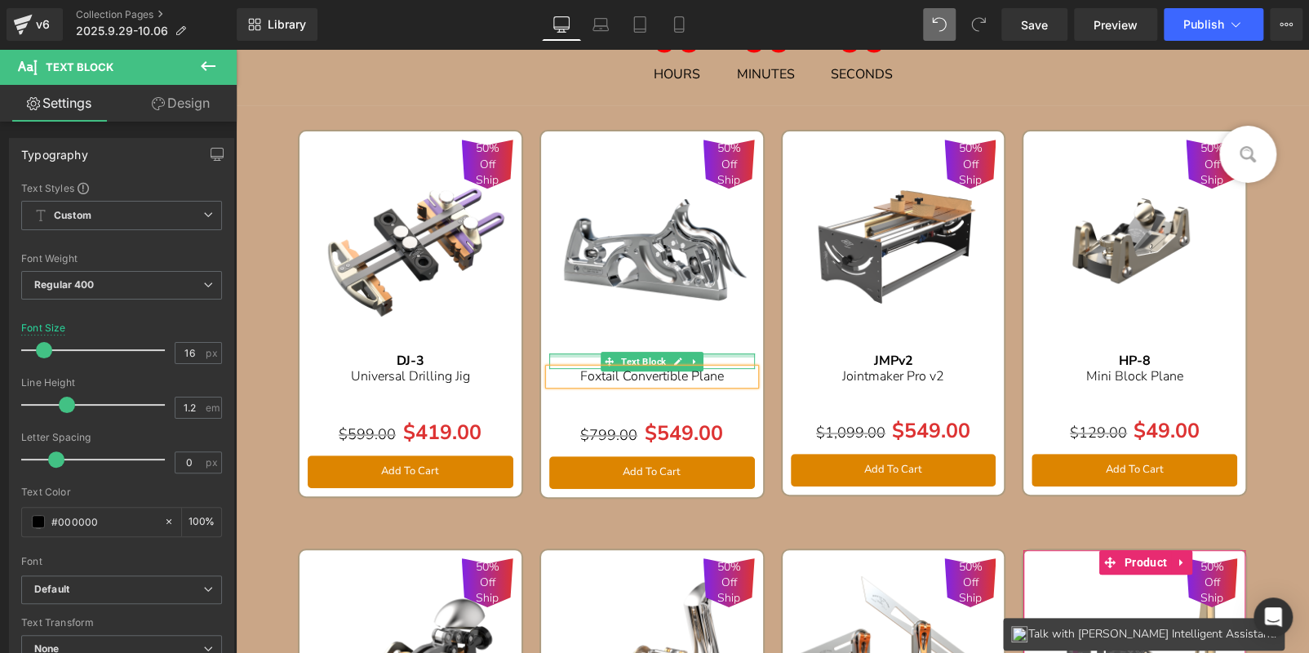
click at [718, 356] on div at bounding box center [652, 355] width 206 height 4
click at [718, 356] on p "HP-12" at bounding box center [652, 361] width 206 height 16
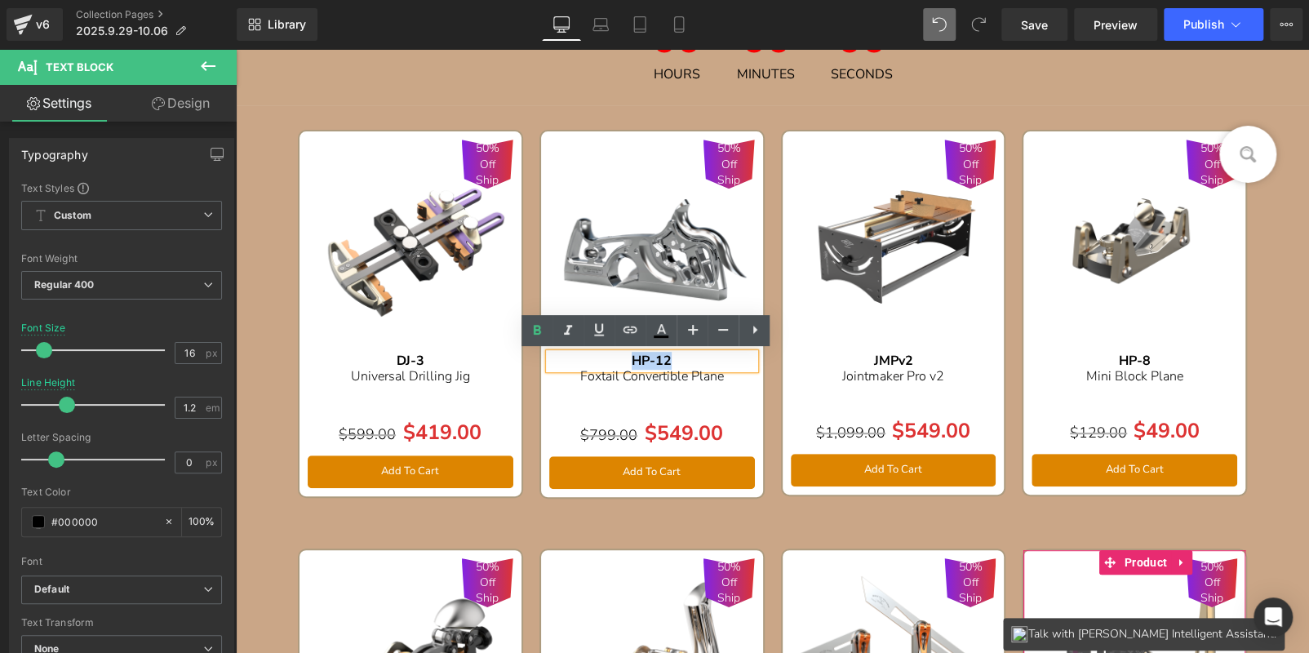
paste div
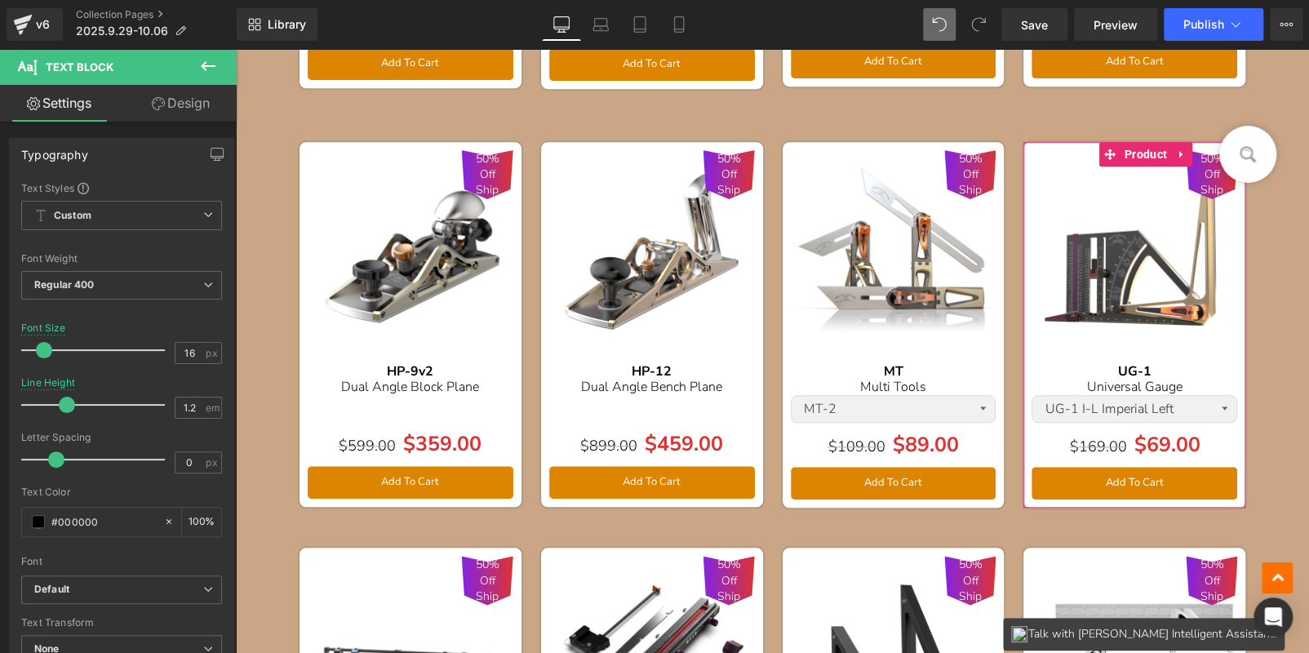
scroll to position [145, 0]
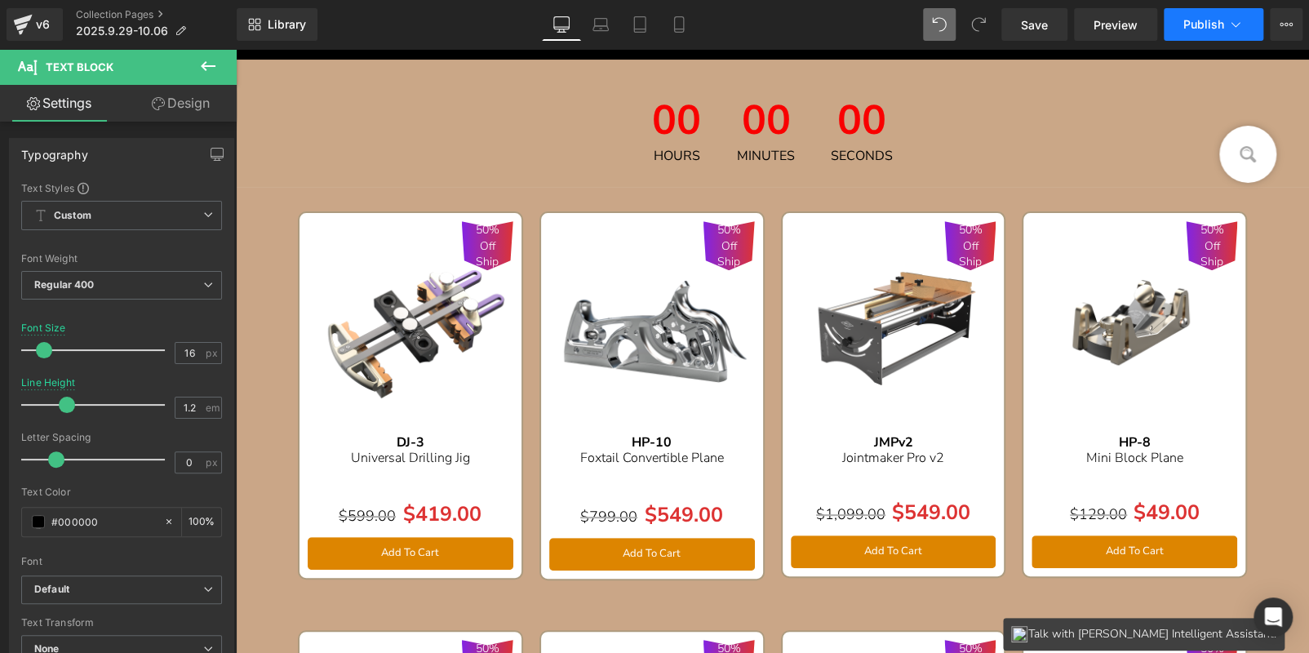
click at [1216, 23] on span "Publish" at bounding box center [1204, 24] width 41 height 13
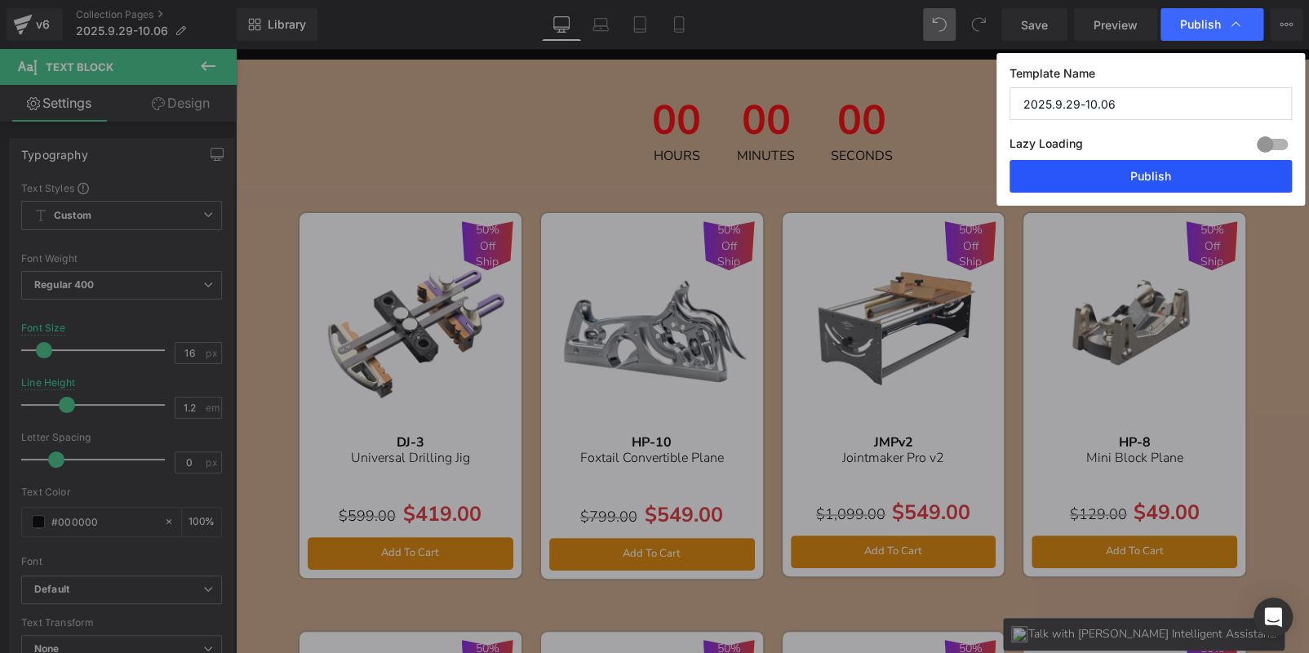
click at [1205, 173] on button "Publish" at bounding box center [1151, 176] width 282 height 33
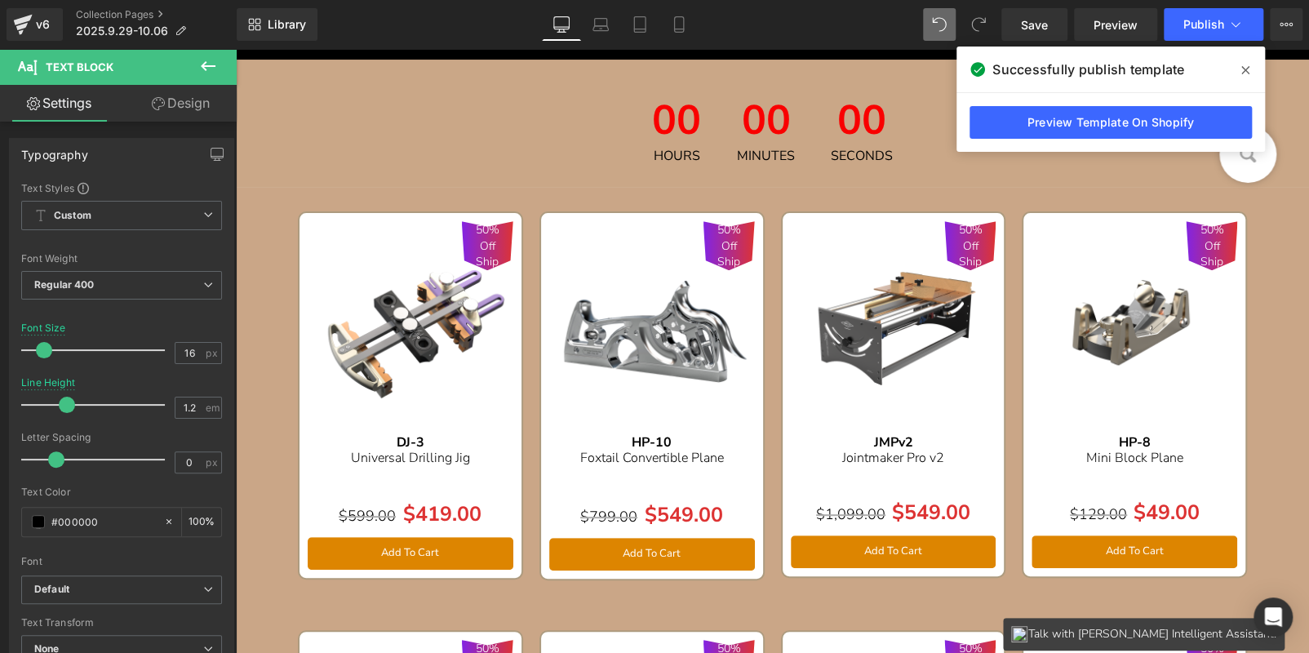
click at [740, 109] on span "00" at bounding box center [766, 124] width 58 height 49
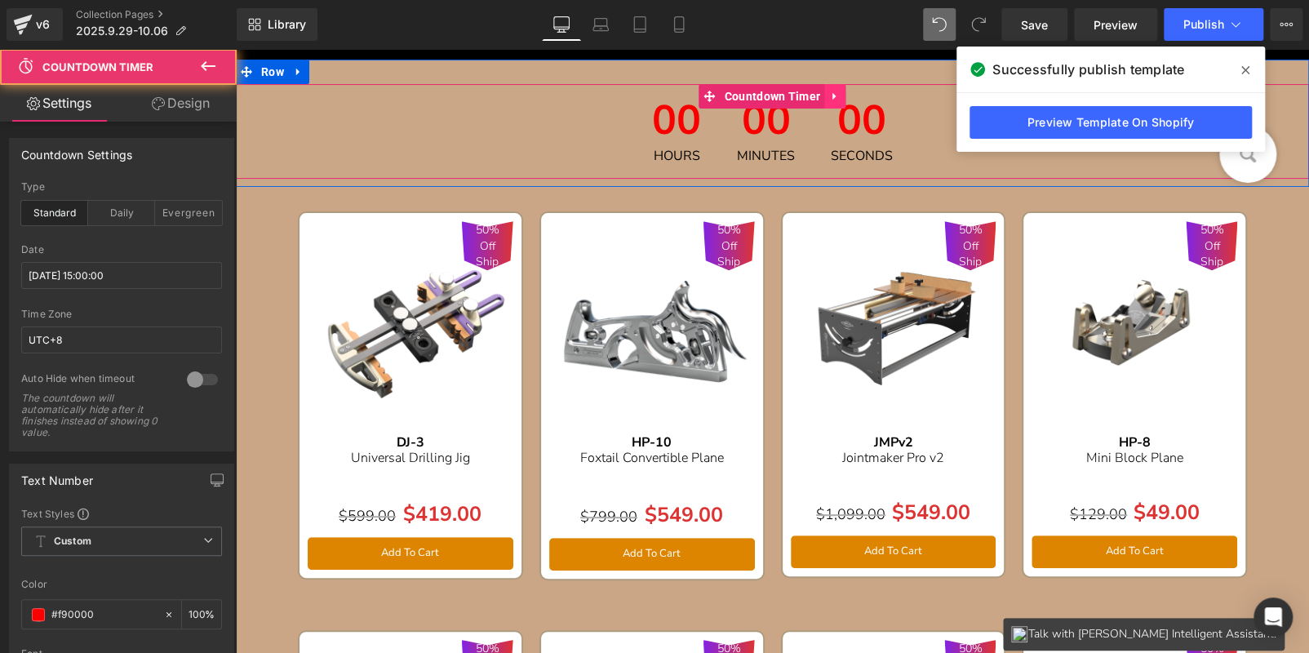
click at [836, 100] on icon at bounding box center [834, 97] width 11 height 12
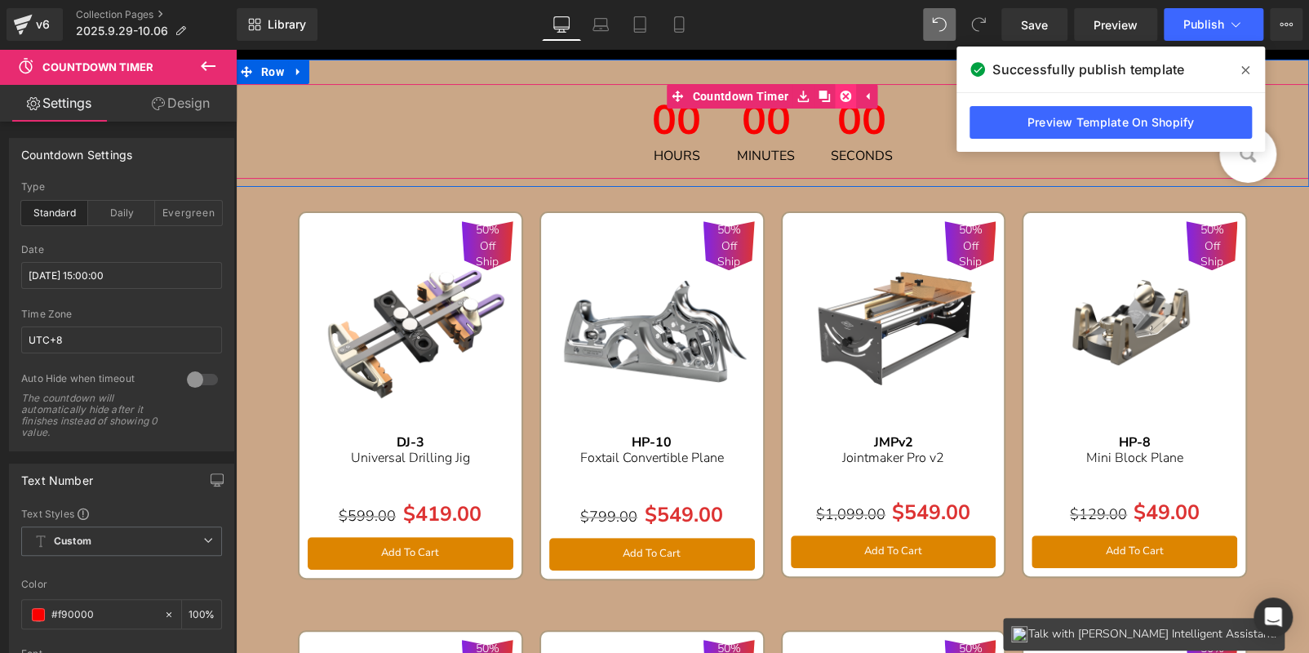
click at [841, 98] on icon at bounding box center [845, 96] width 11 height 11
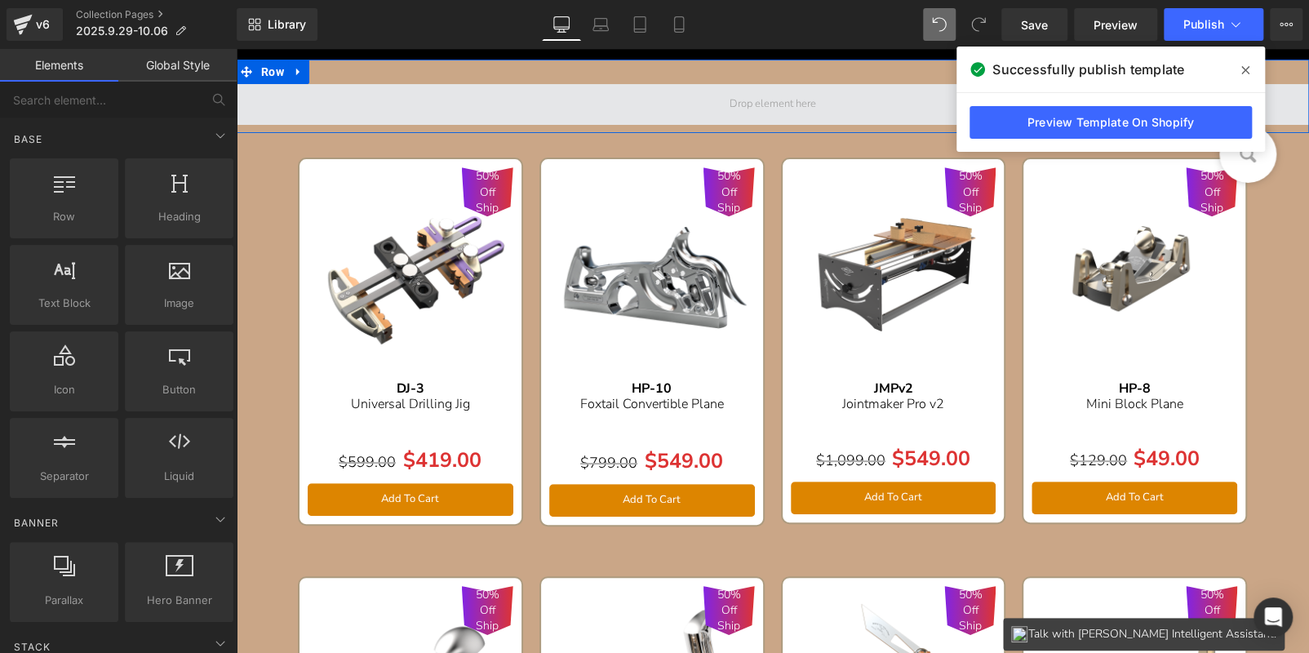
click at [433, 108] on span at bounding box center [773, 104] width 1074 height 41
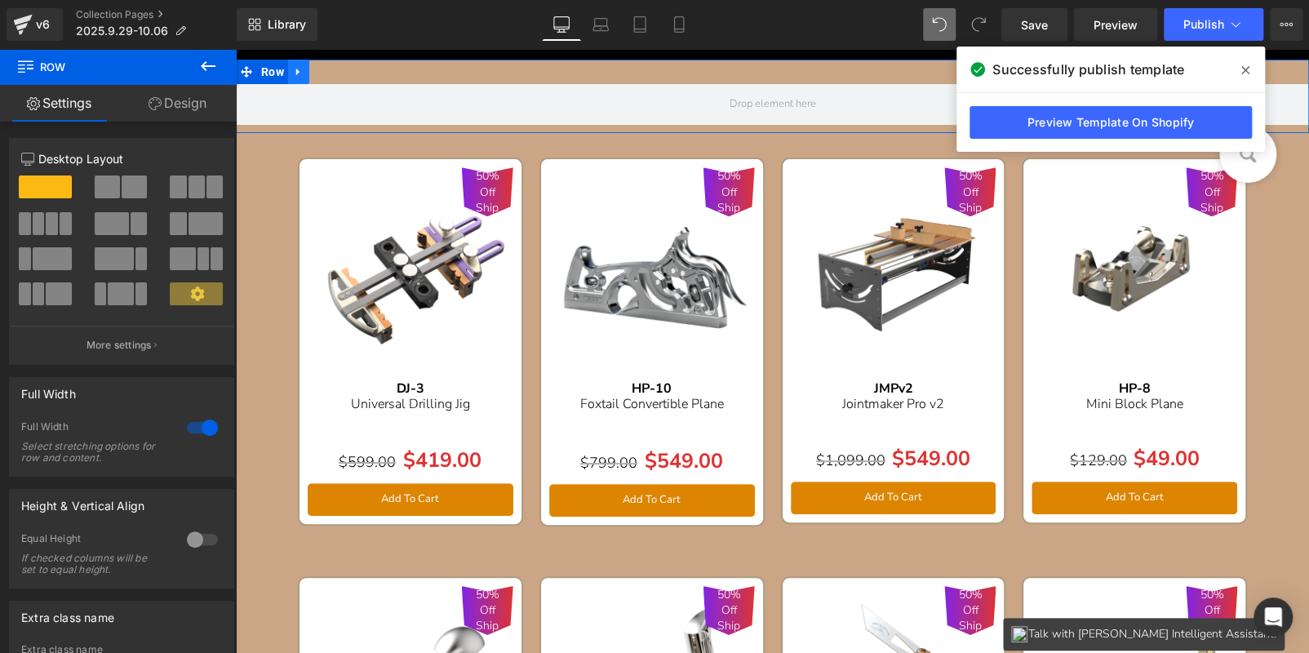
click at [295, 73] on icon at bounding box center [298, 72] width 11 height 12
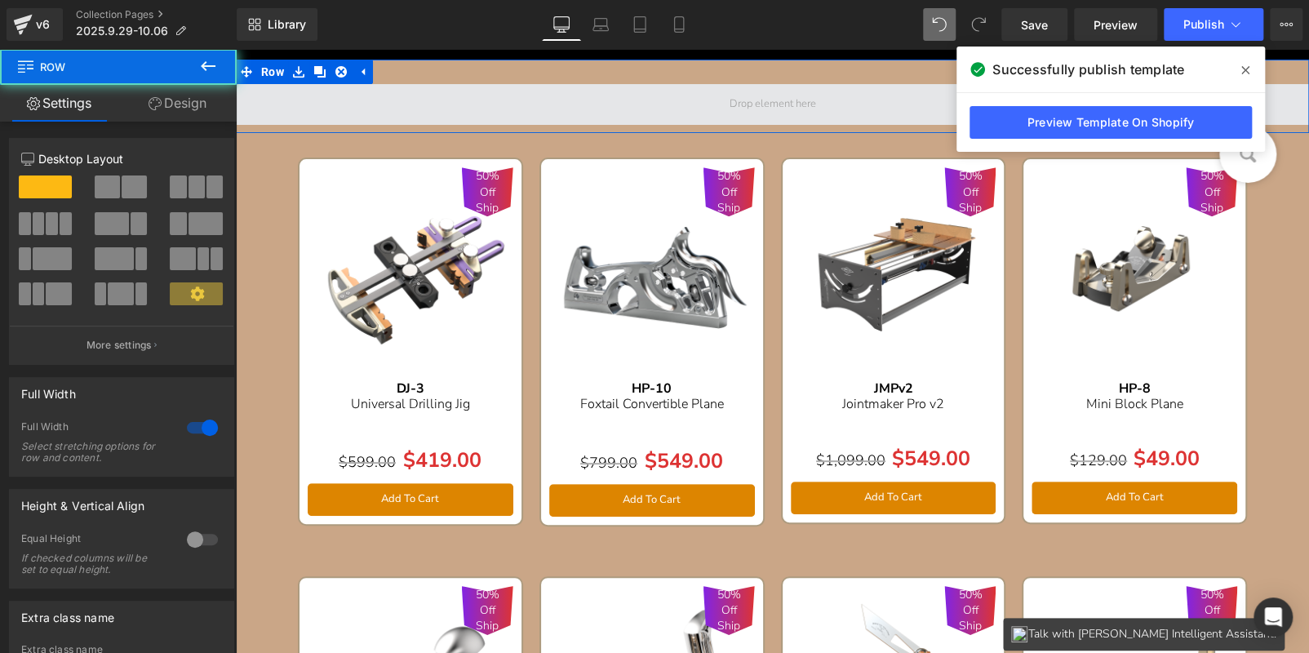
click at [545, 109] on span at bounding box center [773, 104] width 1074 height 41
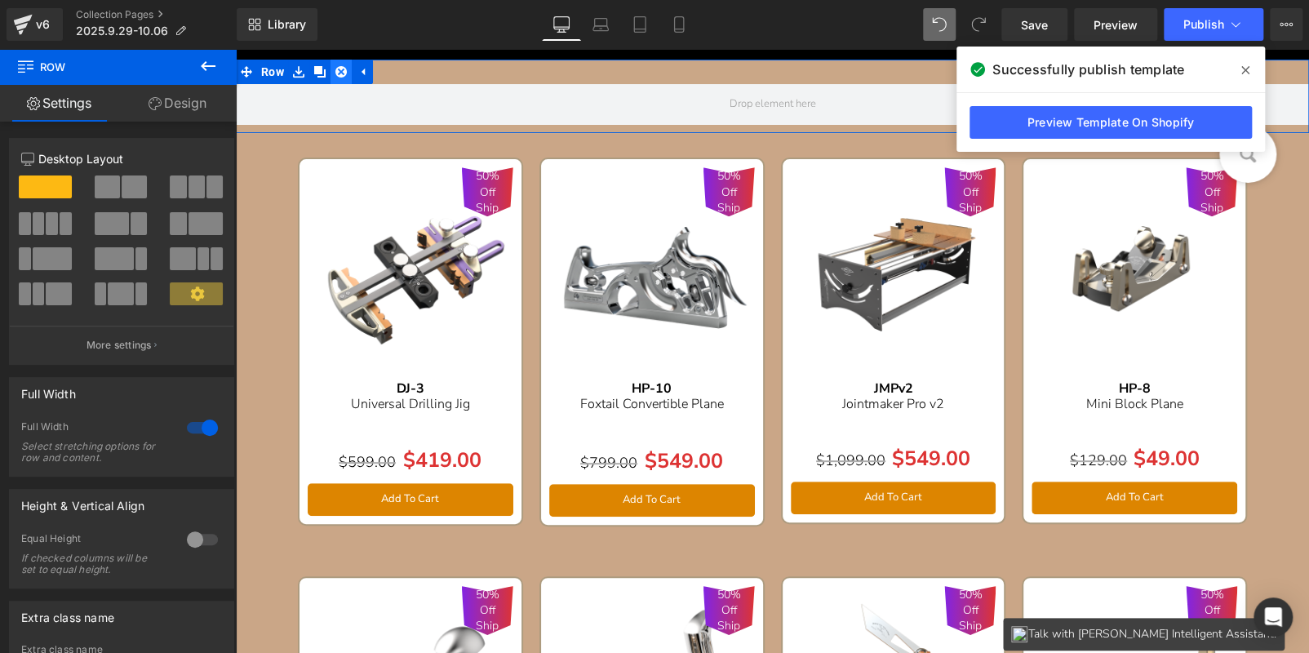
click at [336, 69] on icon at bounding box center [341, 71] width 11 height 11
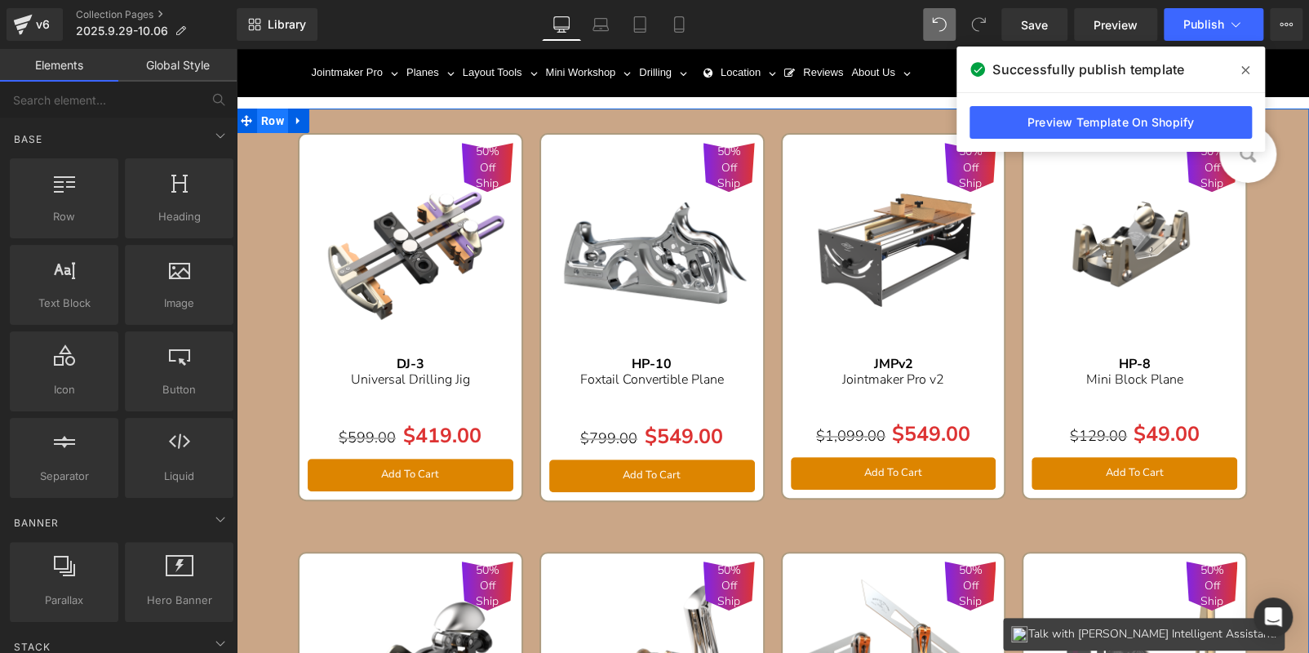
click at [259, 123] on span "Row" at bounding box center [272, 121] width 31 height 24
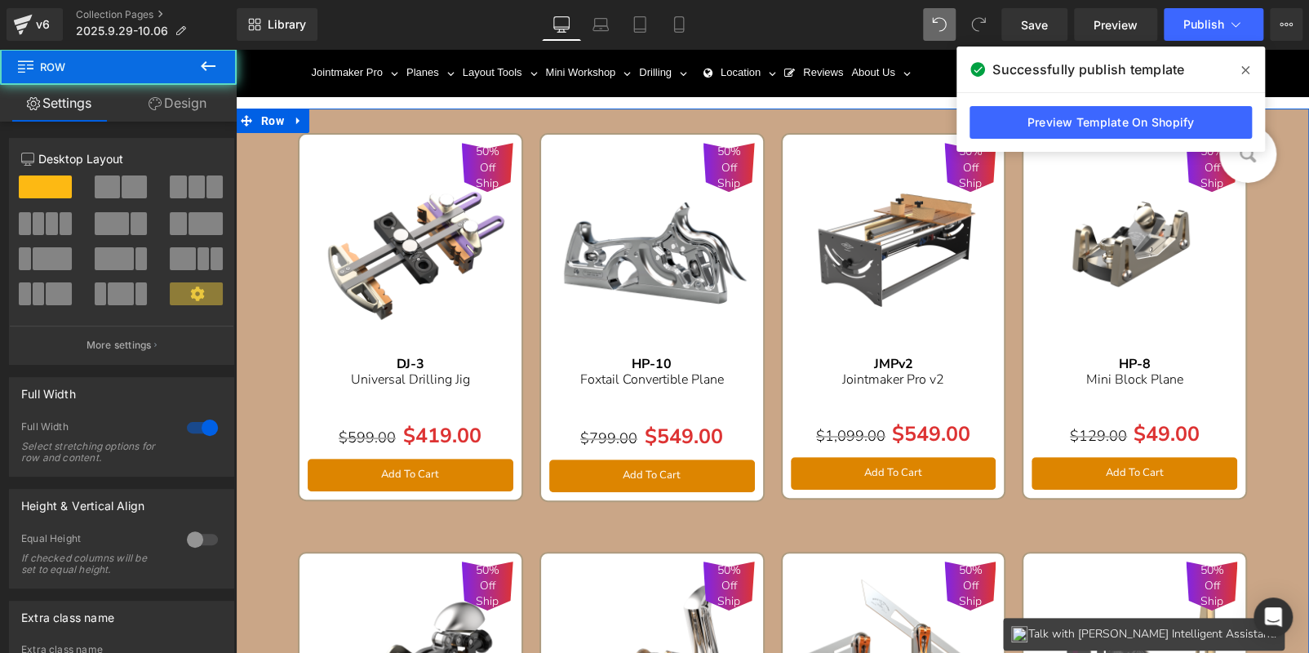
click at [196, 95] on link "Design" at bounding box center [177, 103] width 118 height 37
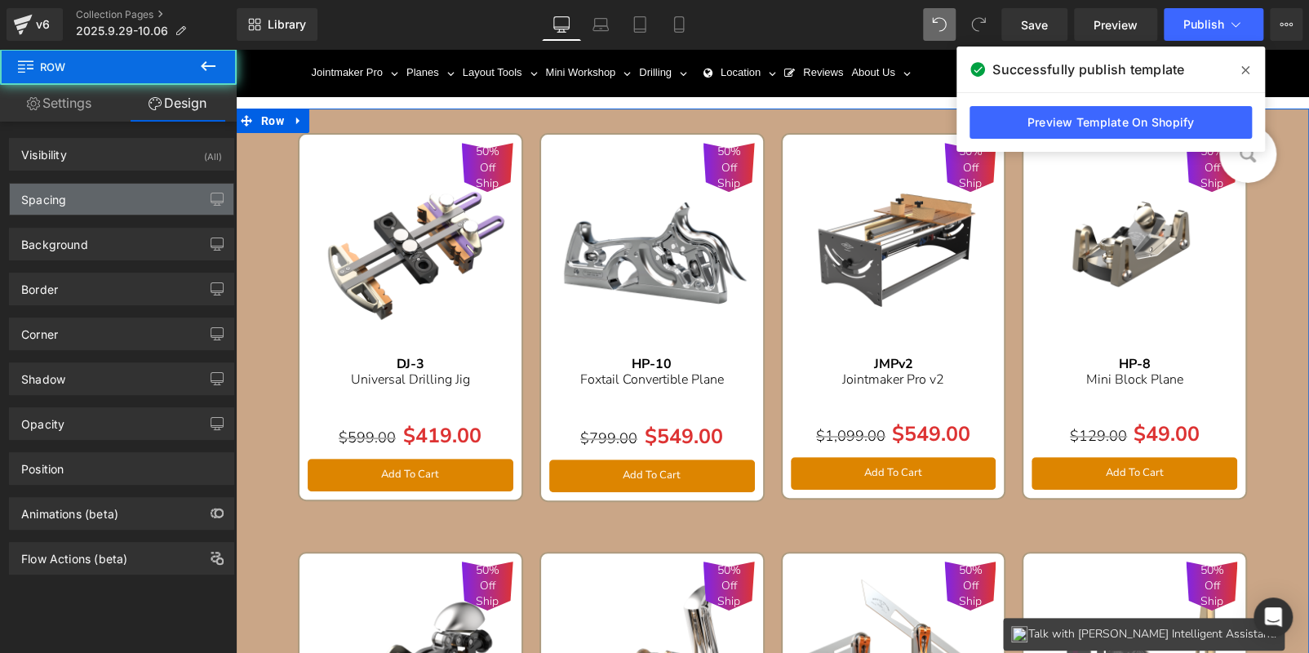
type input "0"
type input "30"
type input "0"
type input "10"
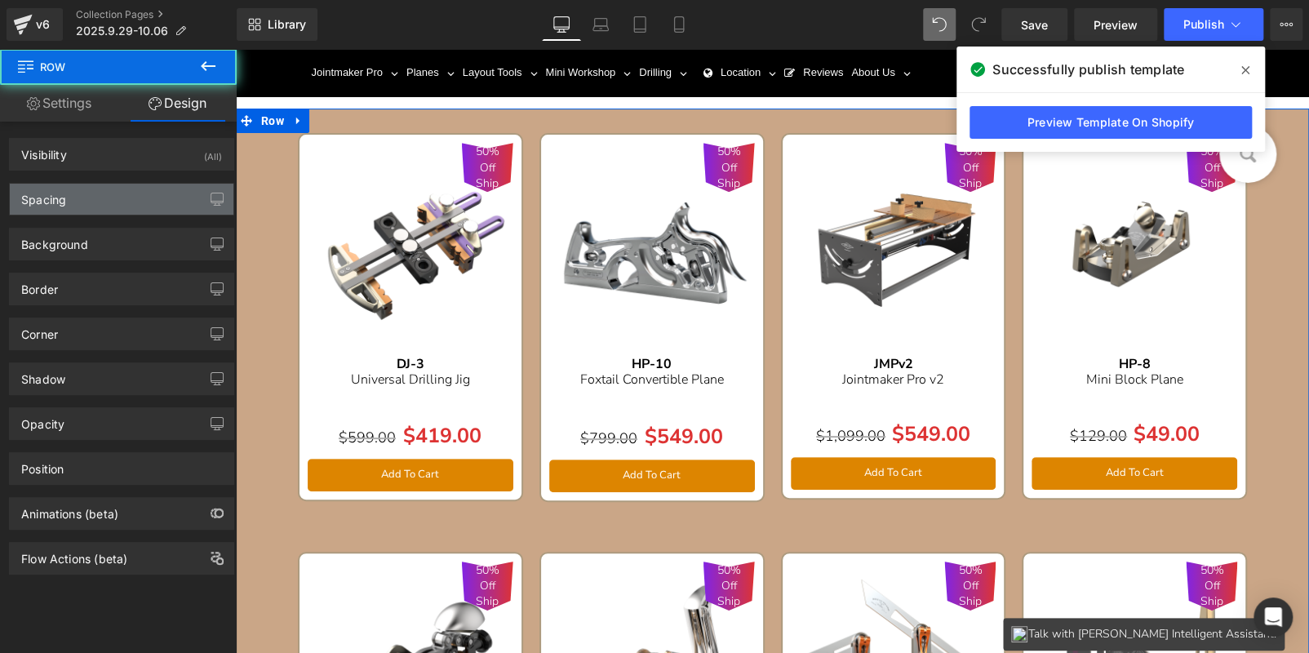
type input "0"
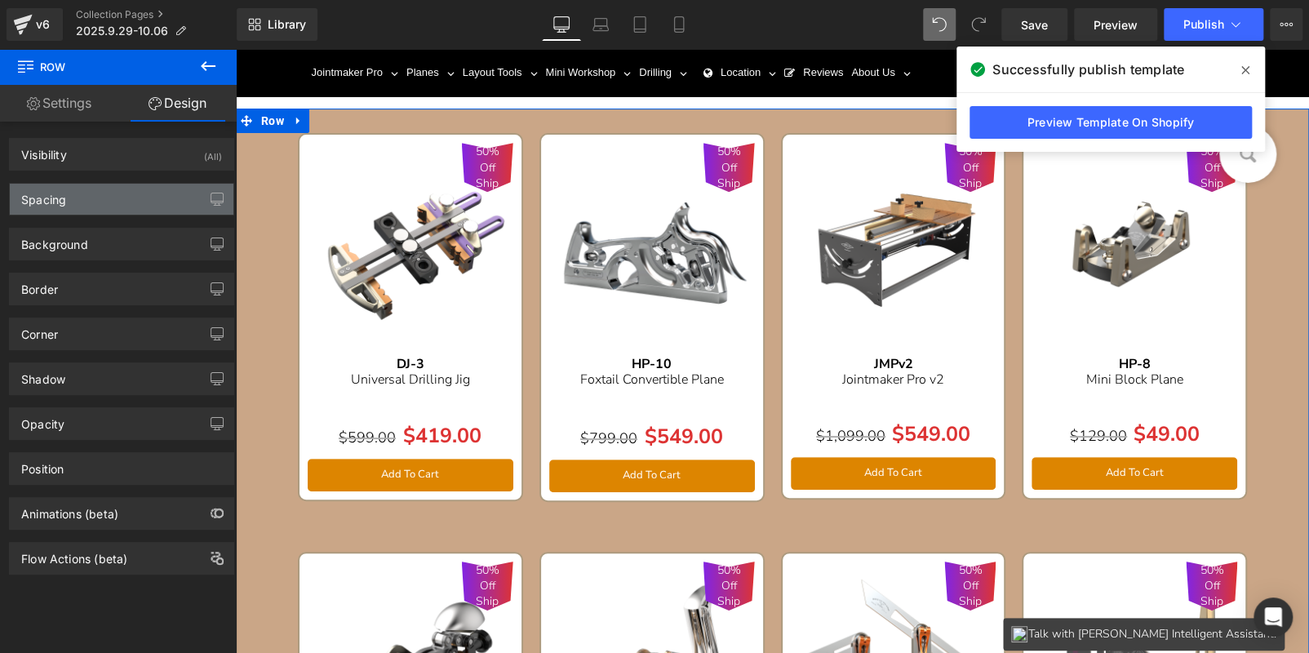
click at [116, 206] on div "Spacing" at bounding box center [122, 199] width 224 height 31
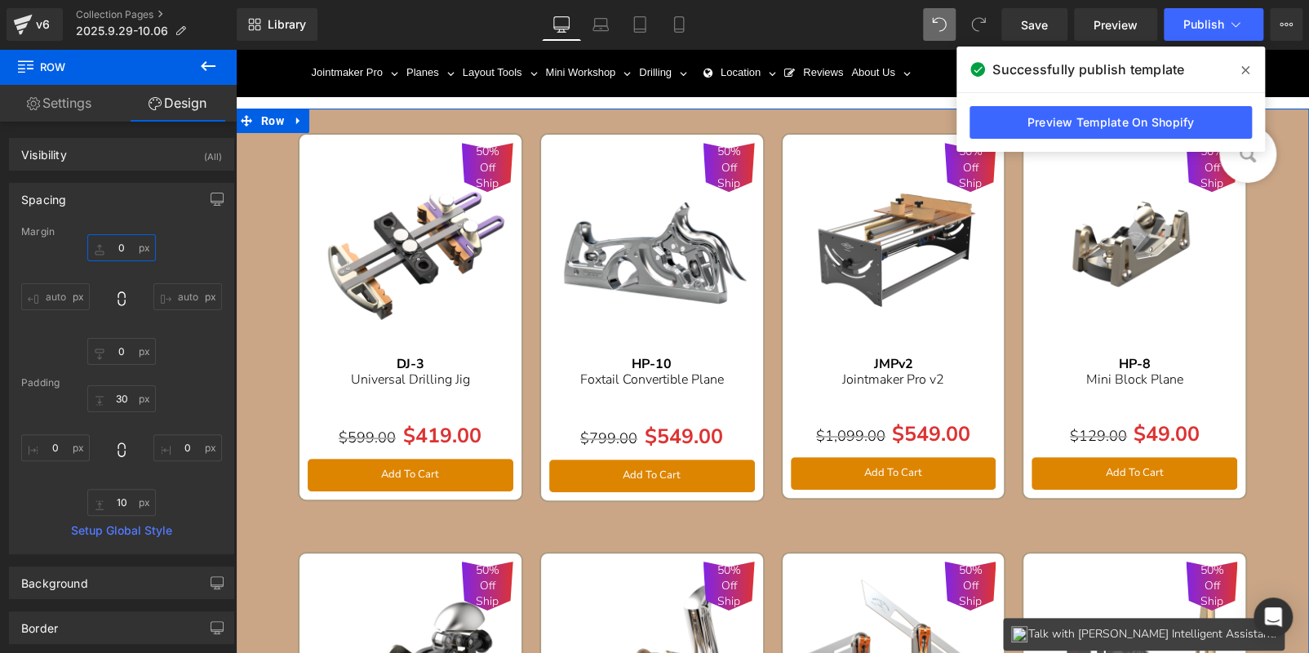
click at [117, 246] on input "0" at bounding box center [121, 247] width 69 height 27
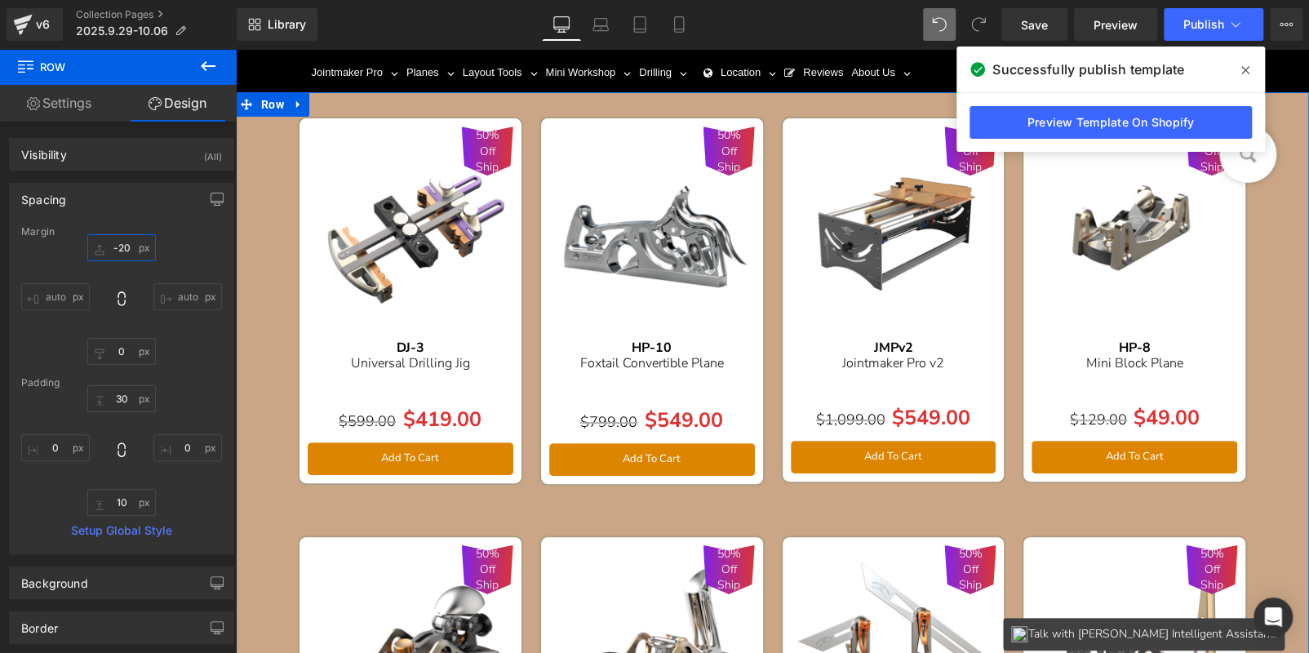
type input "-20\"
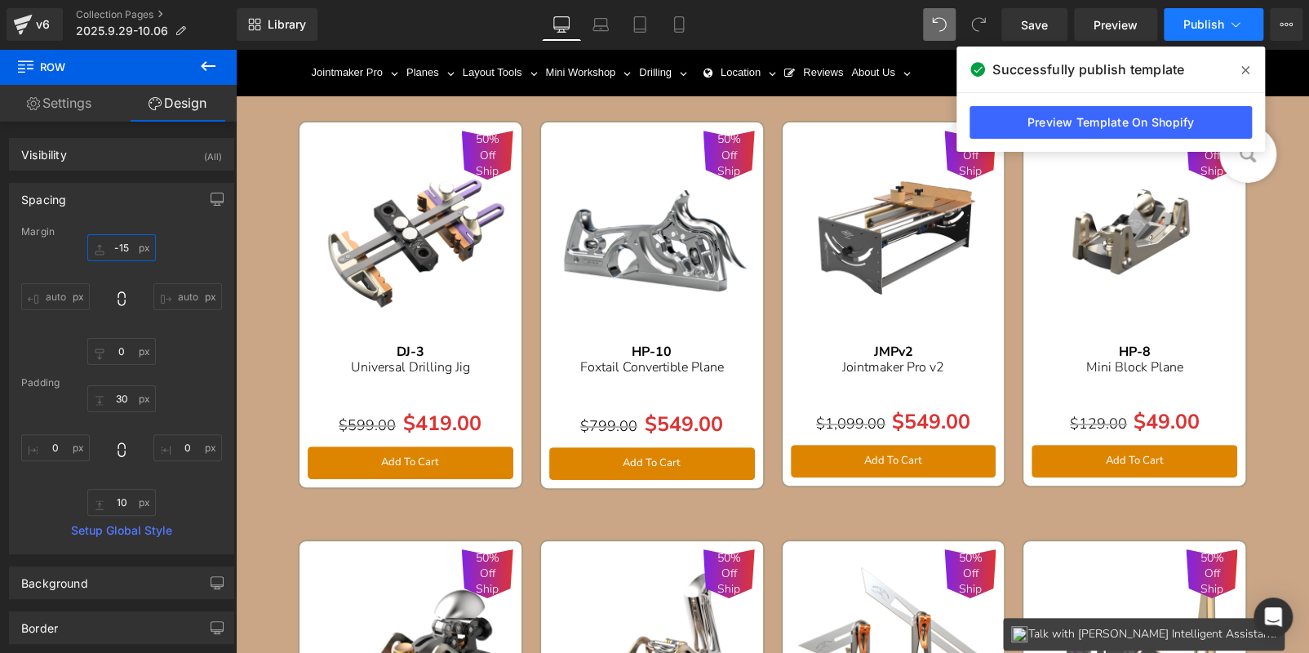
type input "-15"
click at [1189, 19] on span "Publish" at bounding box center [1204, 24] width 41 height 13
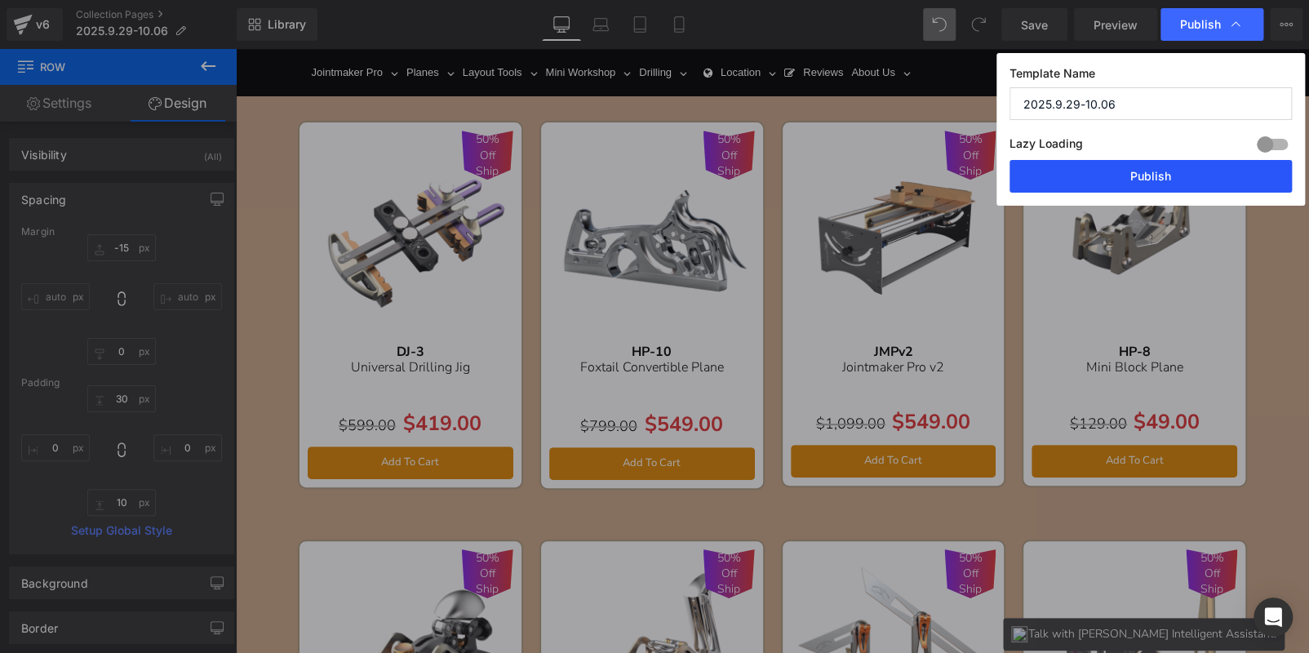
click at [1174, 167] on button "Publish" at bounding box center [1151, 176] width 282 height 33
